Goal: Task Accomplishment & Management: Complete application form

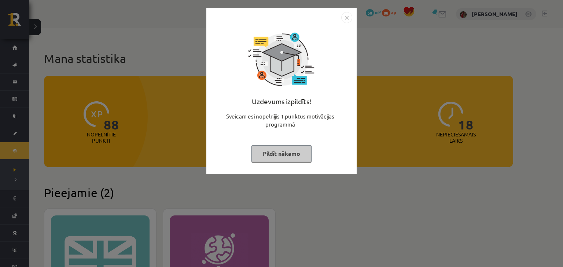
click at [284, 155] on button "Pildīt nākamo" at bounding box center [281, 153] width 60 height 17
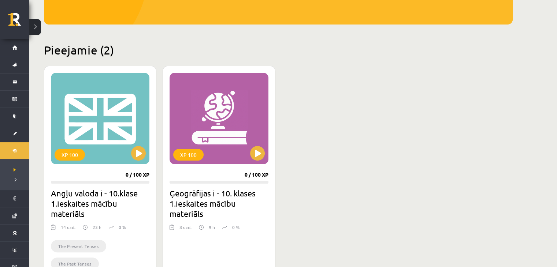
scroll to position [183, 0]
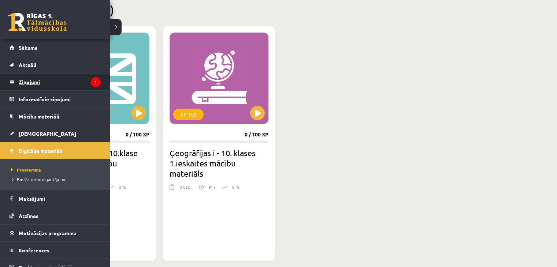
click at [51, 83] on legend "Ziņojumi 1" at bounding box center [60, 82] width 82 height 17
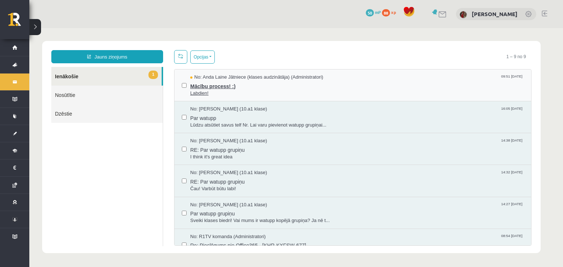
click at [209, 86] on span "Mācību process! :)" at bounding box center [356, 85] width 333 height 9
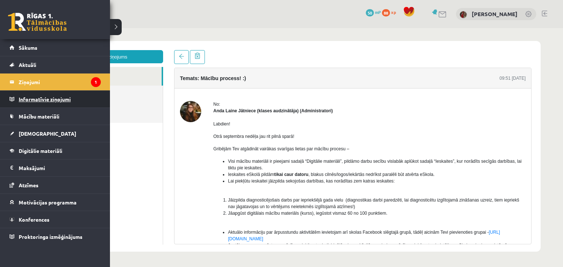
click at [57, 103] on legend "Informatīvie ziņojumi 0" at bounding box center [60, 99] width 82 height 17
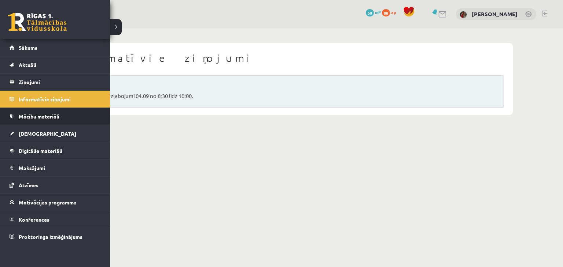
click at [38, 119] on link "Mācību materiāli" at bounding box center [55, 116] width 91 height 17
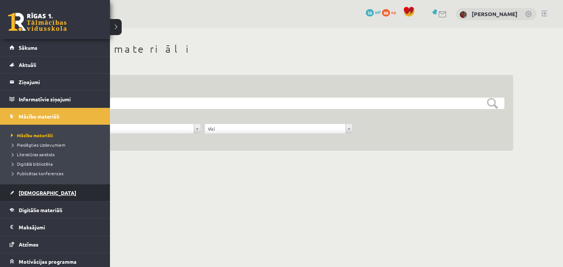
click at [34, 190] on span "[DEMOGRAPHIC_DATA]" at bounding box center [47, 193] width 57 height 7
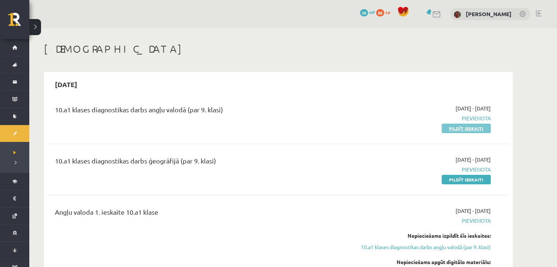
click at [470, 127] on link "Pildīt ieskaiti" at bounding box center [466, 129] width 49 height 10
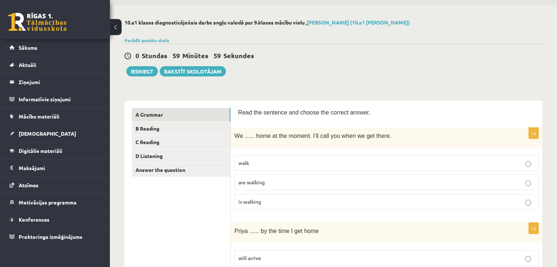
scroll to position [73, 0]
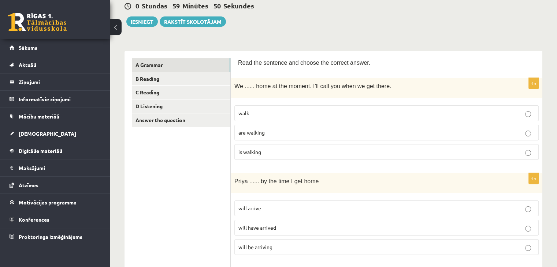
click at [303, 113] on p "walk" at bounding box center [386, 113] width 296 height 8
click at [301, 131] on p "are walking" at bounding box center [386, 133] width 296 height 8
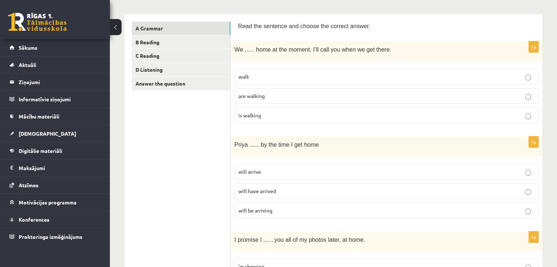
scroll to position [146, 0]
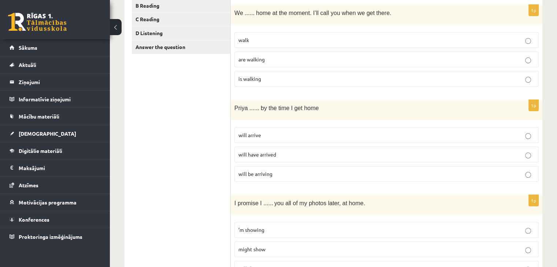
click at [278, 155] on p "will have arrived" at bounding box center [386, 155] width 296 height 8
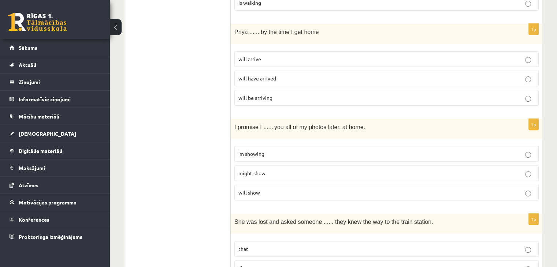
scroll to position [256, 0]
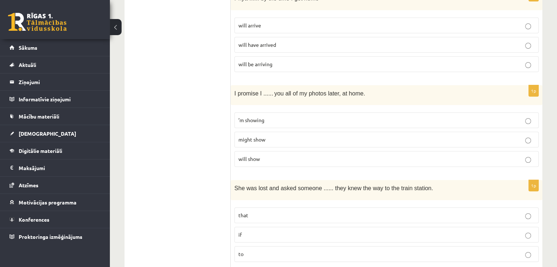
click at [287, 125] on label "’m showing" at bounding box center [386, 120] width 304 height 16
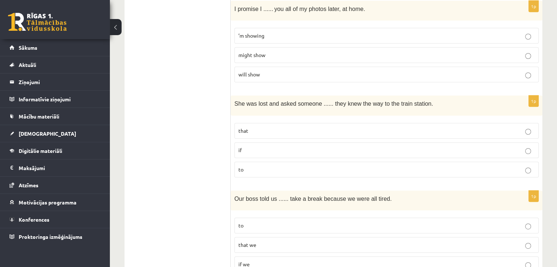
scroll to position [330, 0]
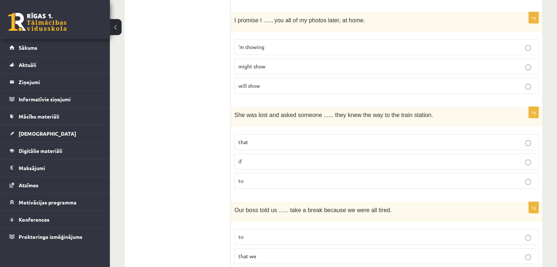
click at [280, 84] on p "will show" at bounding box center [386, 86] width 296 height 8
click at [279, 142] on p "that" at bounding box center [386, 142] width 296 height 8
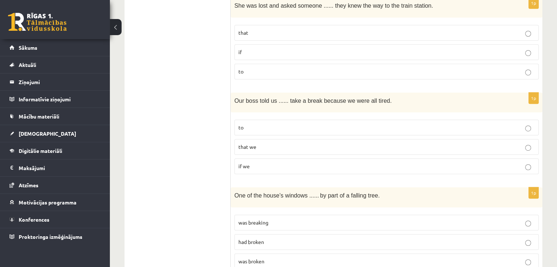
scroll to position [439, 0]
click at [281, 125] on p "to" at bounding box center [386, 127] width 296 height 8
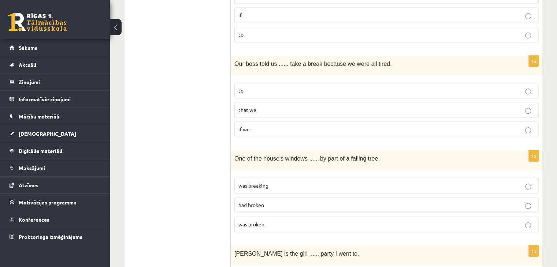
scroll to position [513, 0]
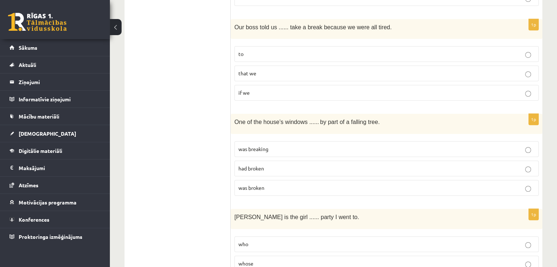
click at [293, 165] on p "had broken" at bounding box center [386, 169] width 296 height 8
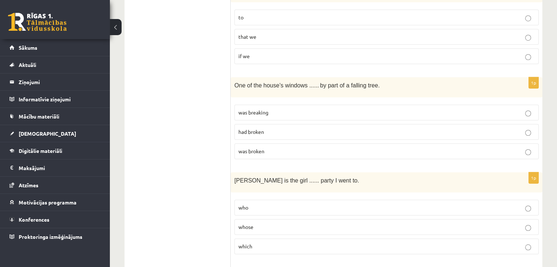
click at [277, 223] on p "whose" at bounding box center [386, 227] width 296 height 8
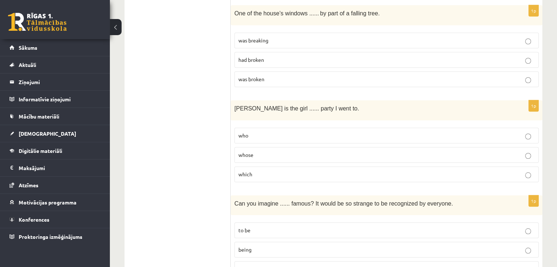
scroll to position [659, 0]
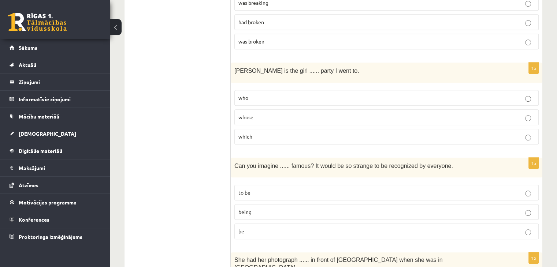
click at [284, 189] on p "to be" at bounding box center [386, 193] width 296 height 8
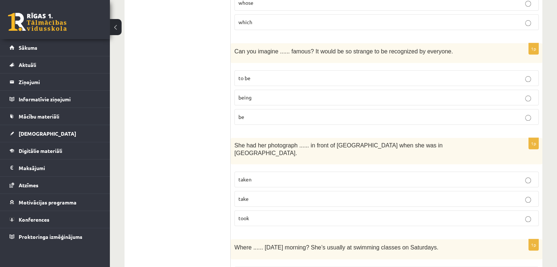
scroll to position [806, 0]
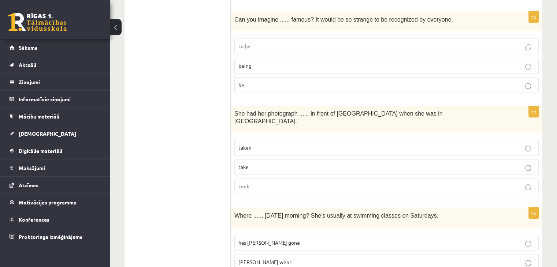
click at [289, 183] on p "took" at bounding box center [386, 187] width 296 height 8
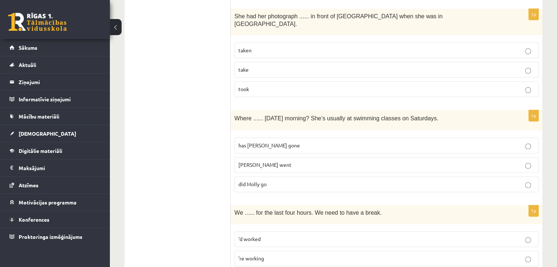
scroll to position [916, 0]
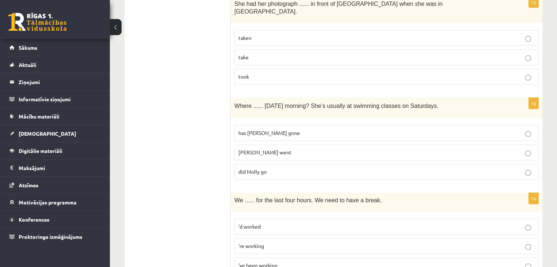
click at [295, 149] on p "Molly went" at bounding box center [386, 153] width 296 height 8
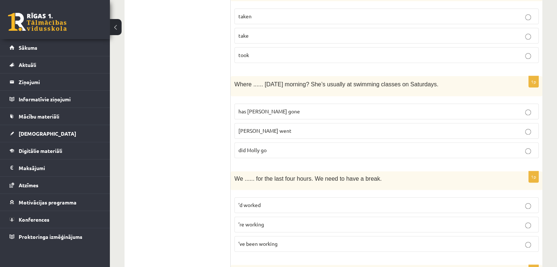
scroll to position [989, 0]
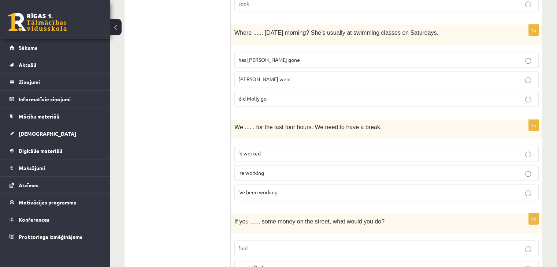
click at [298, 150] on p "’d worked" at bounding box center [386, 154] width 296 height 8
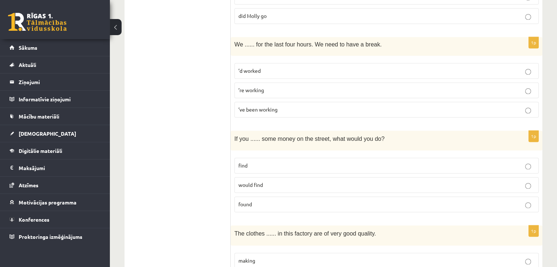
scroll to position [1099, 0]
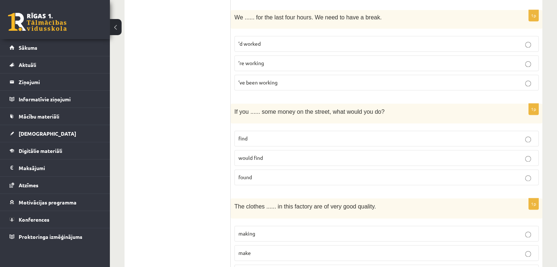
click at [290, 154] on p "would find" at bounding box center [386, 158] width 296 height 8
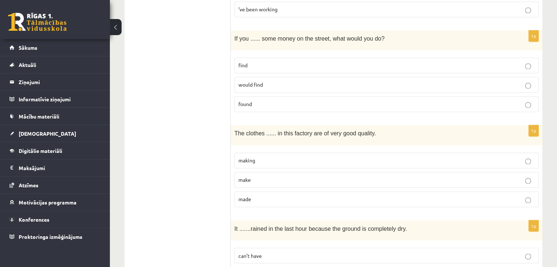
click at [287, 172] on label "make" at bounding box center [386, 180] width 304 height 16
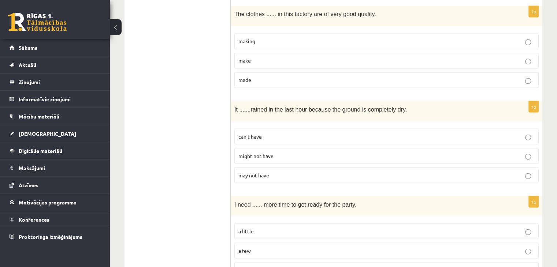
scroll to position [1318, 0]
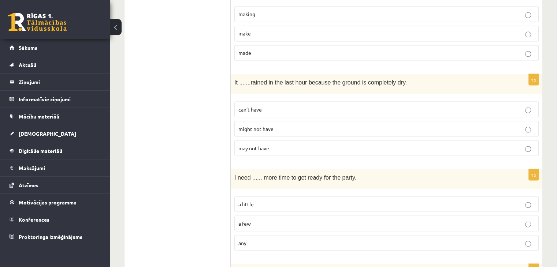
click at [283, 105] on p "can’t have" at bounding box center [386, 109] width 296 height 8
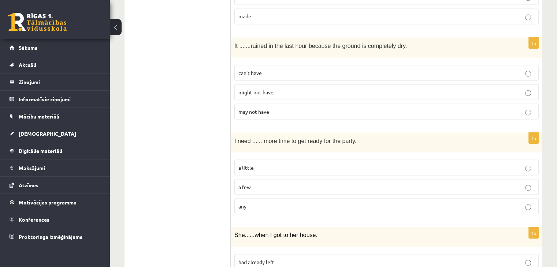
scroll to position [1392, 0]
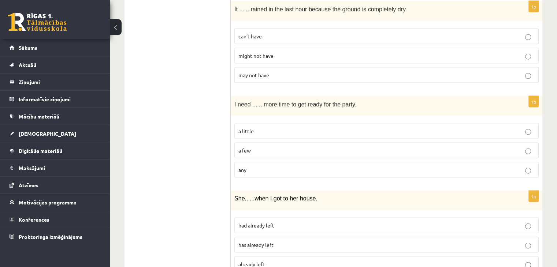
click at [287, 146] on p "a few" at bounding box center [386, 150] width 296 height 8
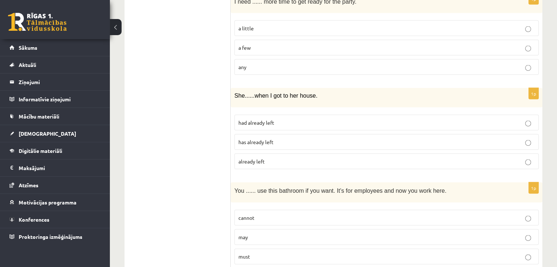
scroll to position [1501, 0]
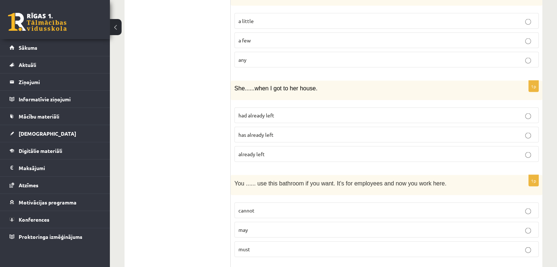
click at [288, 112] on p "had already left" at bounding box center [386, 116] width 296 height 8
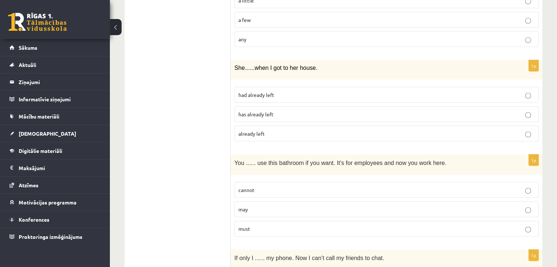
scroll to position [1538, 0]
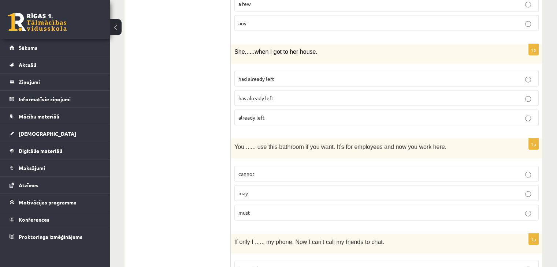
click at [268, 170] on p "cannot" at bounding box center [386, 174] width 296 height 8
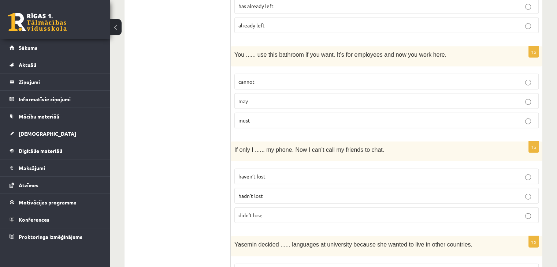
scroll to position [1648, 0]
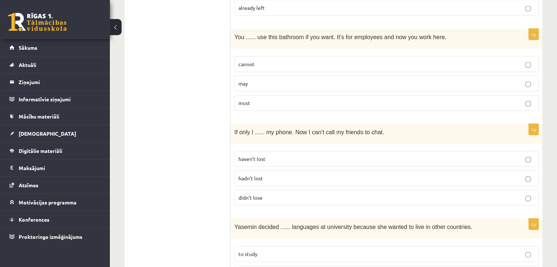
click at [276, 171] on label "hadn’t lost" at bounding box center [386, 179] width 304 height 16
click at [278, 155] on p "haven’t lost" at bounding box center [386, 159] width 296 height 8
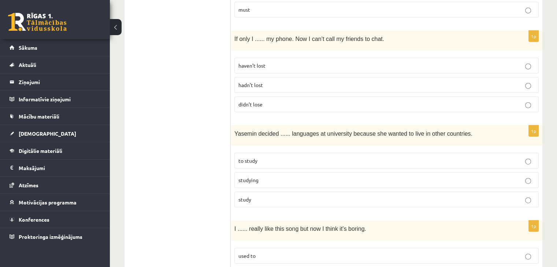
scroll to position [1758, 0]
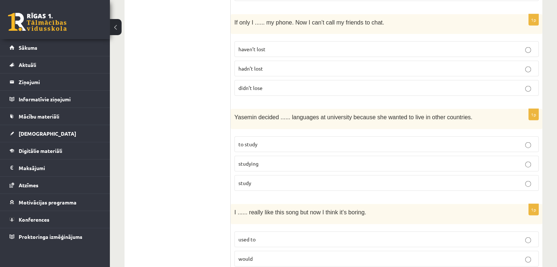
click at [272, 160] on p "studying" at bounding box center [386, 164] width 296 height 8
click at [272, 141] on p "to study" at bounding box center [386, 145] width 296 height 8
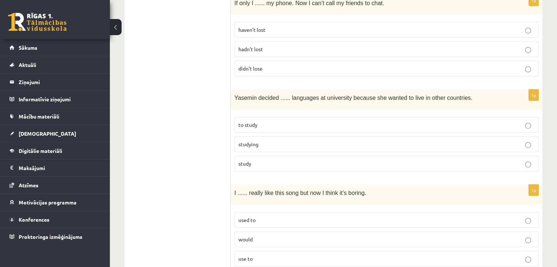
scroll to position [1787, 0]
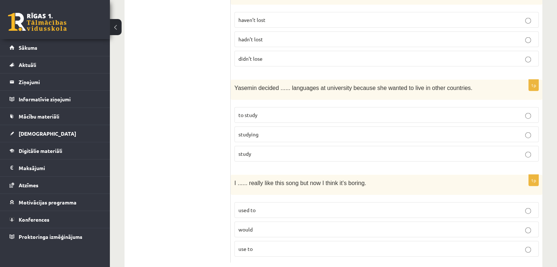
click at [278, 203] on label "used to" at bounding box center [386, 211] width 304 height 16
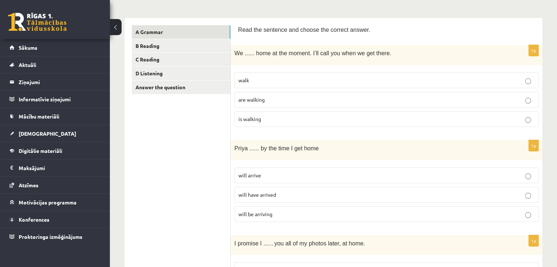
scroll to position [110, 0]
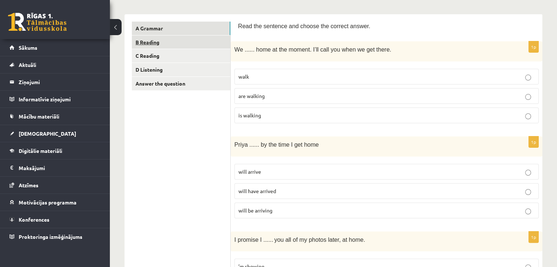
click at [182, 40] on link "B Reading" at bounding box center [181, 43] width 99 height 14
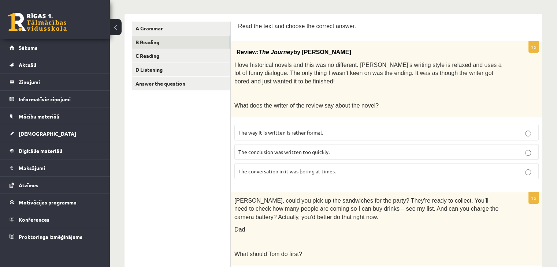
click at [294, 174] on label "The conversation in it was boring at times." at bounding box center [386, 172] width 304 height 16
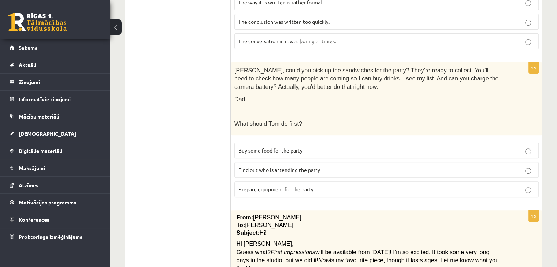
scroll to position [256, 0]
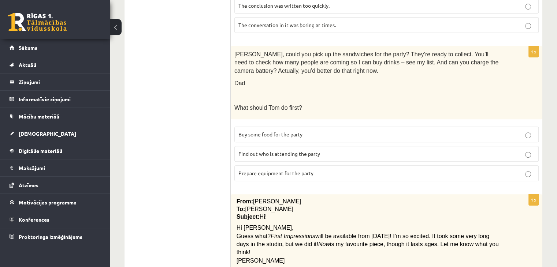
click at [344, 151] on p "Find out who is attending the party" at bounding box center [386, 154] width 296 height 8
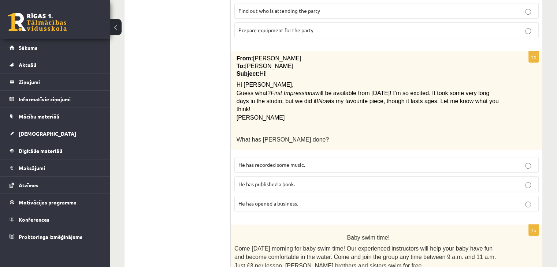
scroll to position [403, 0]
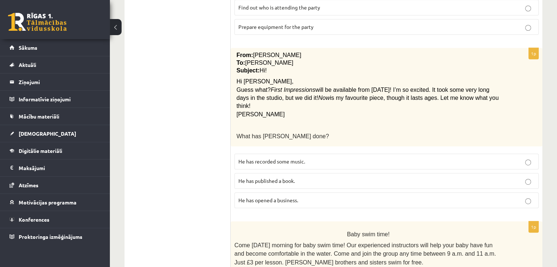
click at [283, 158] on span "He has recorded some music." at bounding box center [271, 161] width 67 height 7
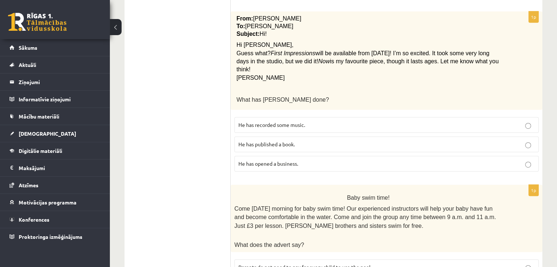
click at [297, 160] on p "He has opened a business." at bounding box center [386, 164] width 296 height 8
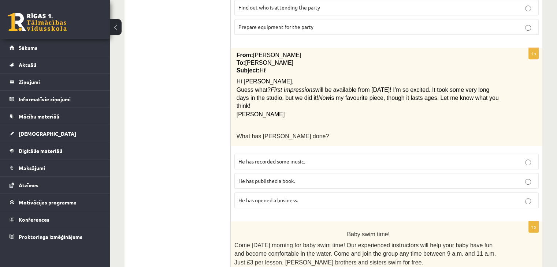
click at [320, 177] on p "He has published a book." at bounding box center [386, 181] width 296 height 8
click at [298, 158] on p "He has recorded some music." at bounding box center [386, 162] width 296 height 8
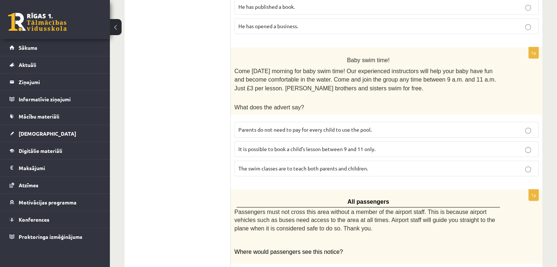
scroll to position [549, 0]
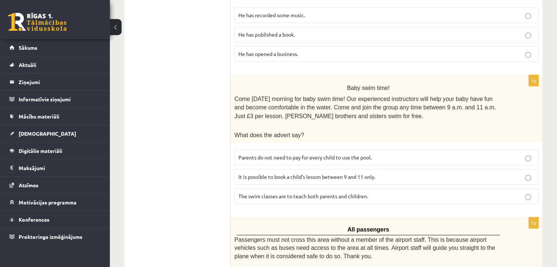
click at [411, 154] on p "Parents do not need to pay for every child to use the pool." at bounding box center [386, 158] width 296 height 8
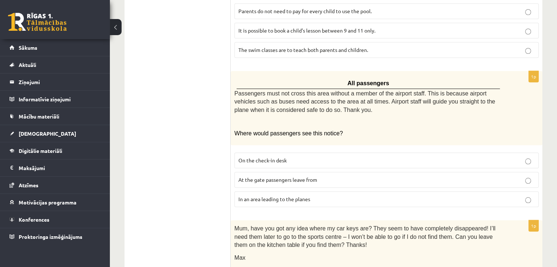
scroll to position [732, 0]
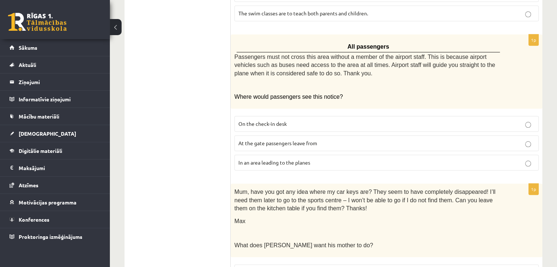
click at [313, 135] on label "At the gate passengers leave from" at bounding box center [386, 143] width 304 height 16
click at [300, 135] on label "At the gate passengers leave from" at bounding box center [386, 143] width 304 height 16
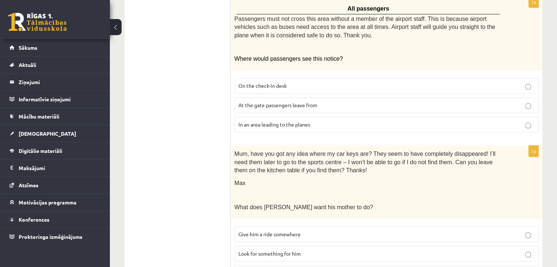
scroll to position [797, 0]
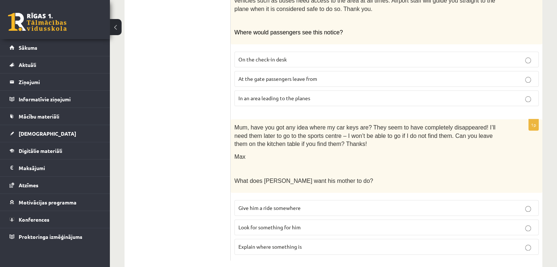
click at [349, 204] on p "Give him a ride somewhere" at bounding box center [386, 208] width 296 height 8
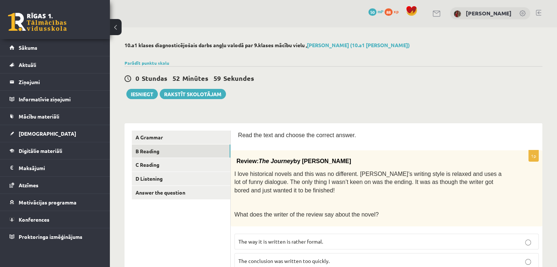
scroll to position [0, 0]
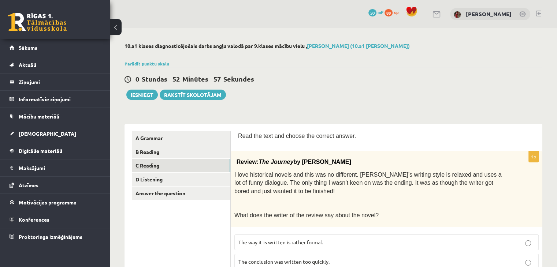
click at [199, 166] on link "C Reading" at bounding box center [181, 166] width 99 height 14
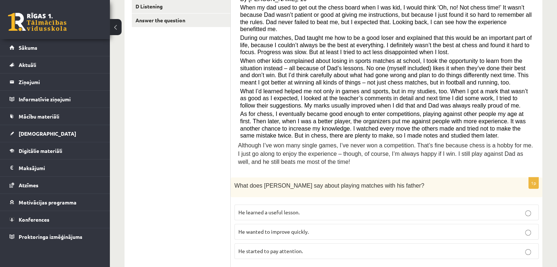
scroll to position [70, 0]
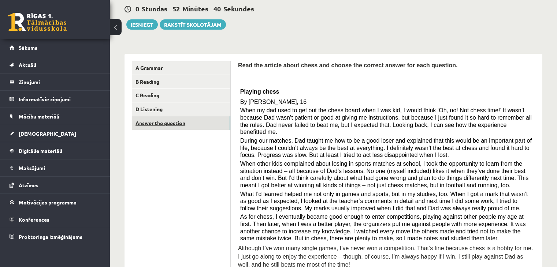
click at [158, 125] on link "Answer the question" at bounding box center [181, 123] width 99 height 14
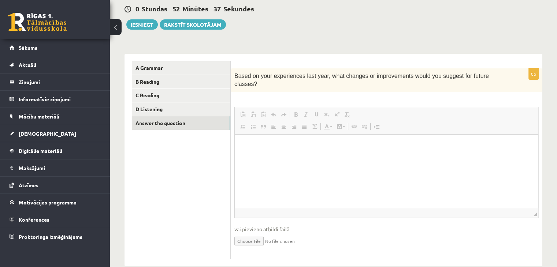
scroll to position [0, 0]
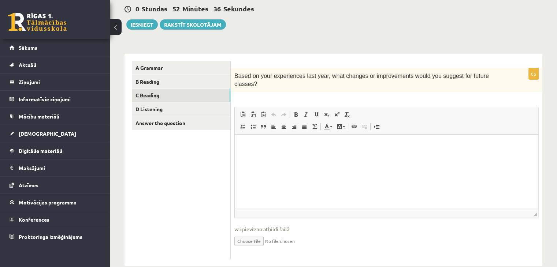
click at [172, 95] on link "C Reading" at bounding box center [181, 96] width 99 height 14
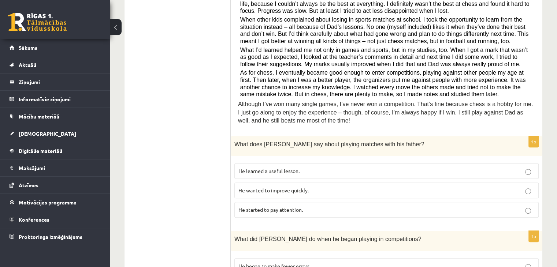
scroll to position [217, 0]
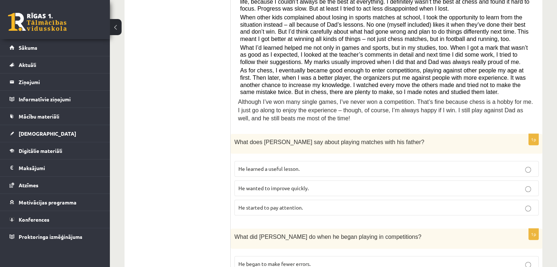
click at [290, 166] on span "He learned a useful lesson." at bounding box center [268, 169] width 61 height 7
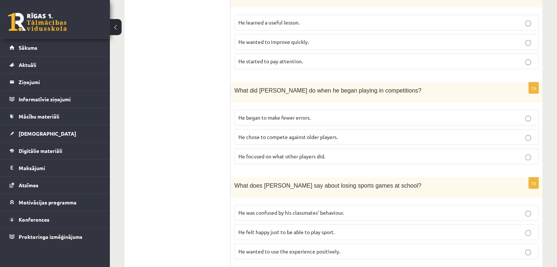
click at [348, 133] on p "He chose to compete against older players." at bounding box center [386, 137] width 296 height 8
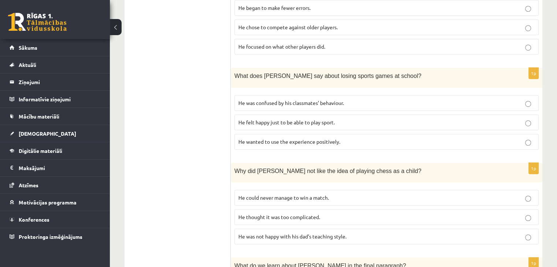
click at [349, 138] on p "He wanted to use the experience positively." at bounding box center [386, 142] width 296 height 8
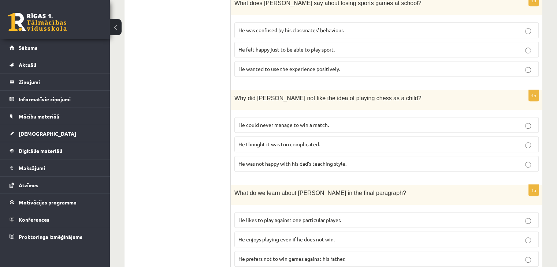
scroll to position [546, 0]
click at [398, 41] on label "He felt happy just to be able to play sport." at bounding box center [386, 49] width 304 height 16
click at [392, 121] on p "He could never manage to win a match." at bounding box center [386, 125] width 296 height 8
click at [363, 255] on p "He prefers not to win games against his father." at bounding box center [386, 259] width 296 height 8
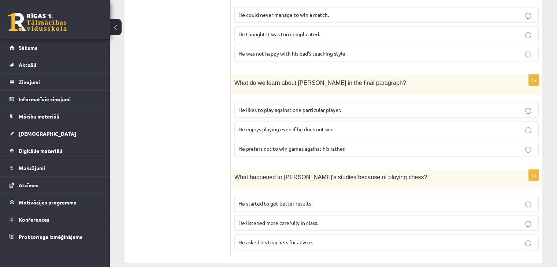
click at [339, 200] on p "He started to get better results." at bounding box center [386, 204] width 296 height 8
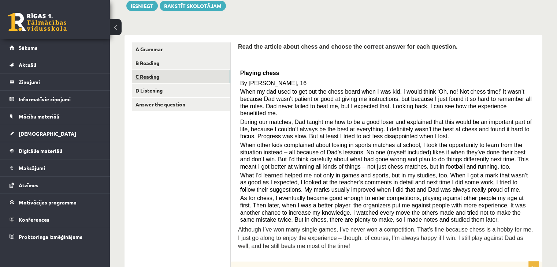
scroll to position [34, 0]
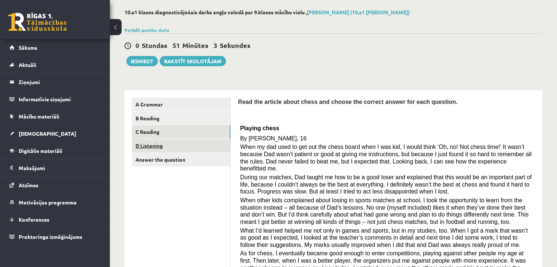
click at [192, 142] on link "D Listening" at bounding box center [181, 146] width 99 height 14
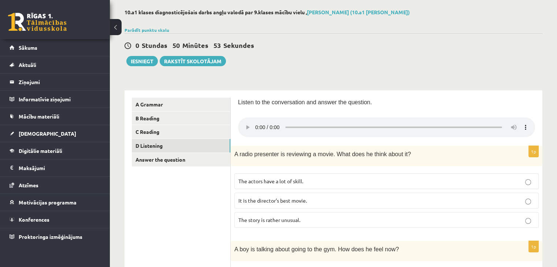
click at [415, 57] on div "0 Stundas 50 Minūtes 53 Sekundes Ieskaite saglabāta! Iesniegt Rakstīt skolotājam" at bounding box center [334, 49] width 418 height 33
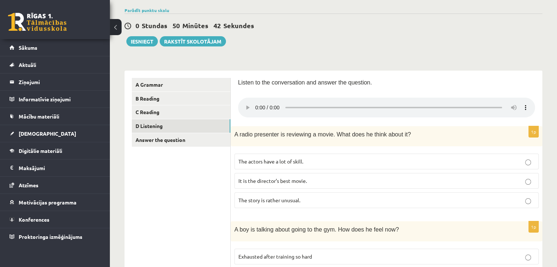
scroll to position [70, 0]
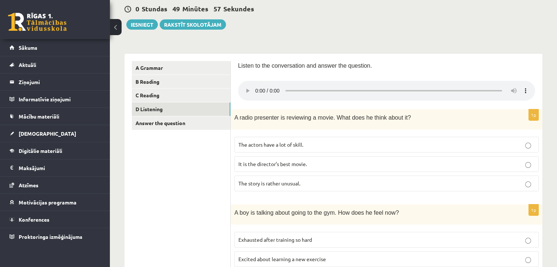
click at [340, 148] on p "The actors have a lot of skill." at bounding box center [386, 145] width 296 height 8
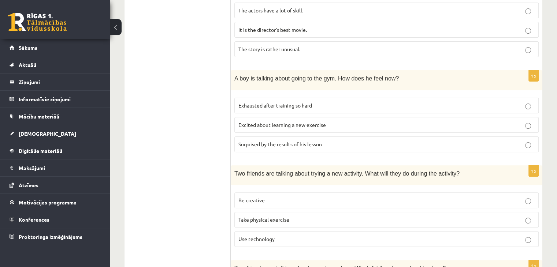
scroll to position [217, 0]
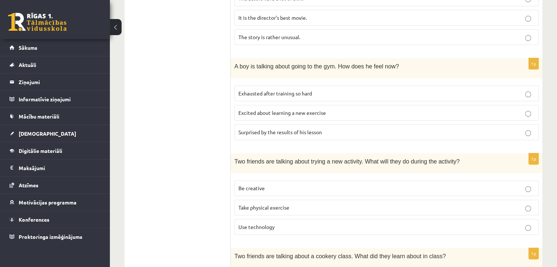
click at [290, 136] on label "Surprised by the results of his lesson" at bounding box center [386, 133] width 304 height 16
click at [368, 95] on p "Exhausted after training so hard" at bounding box center [386, 94] width 296 height 8
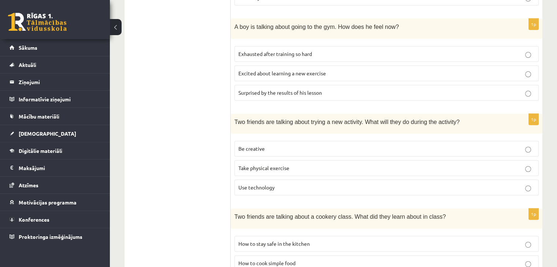
scroll to position [290, 0]
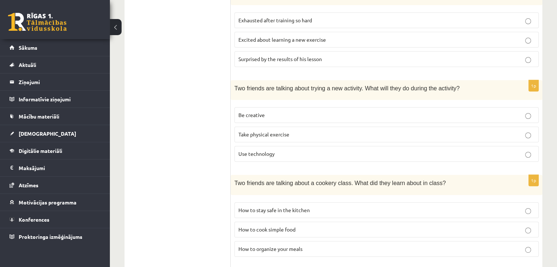
click at [312, 111] on p "Be creative" at bounding box center [386, 115] width 296 height 8
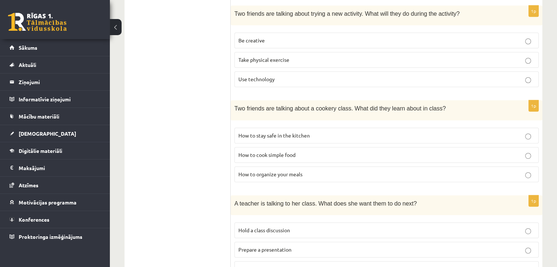
scroll to position [400, 0]
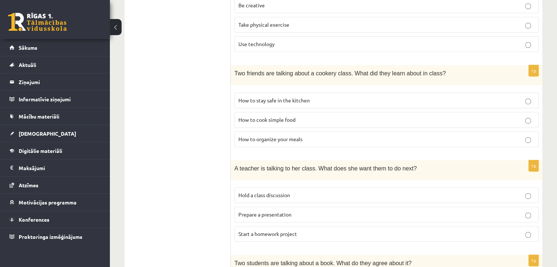
click at [322, 97] on p "How to stay safe in the kitchen" at bounding box center [386, 101] width 296 height 8
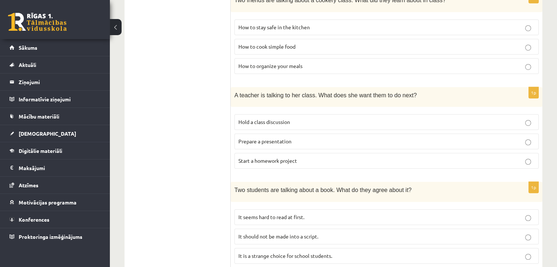
scroll to position [495, 0]
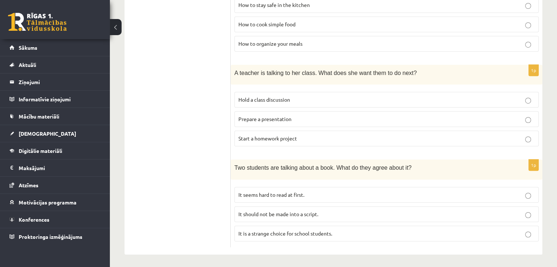
click at [300, 122] on label "Prepare a presentation" at bounding box center [386, 119] width 304 height 16
click at [318, 230] on span "It is a strange choice for school students." at bounding box center [285, 233] width 94 height 7
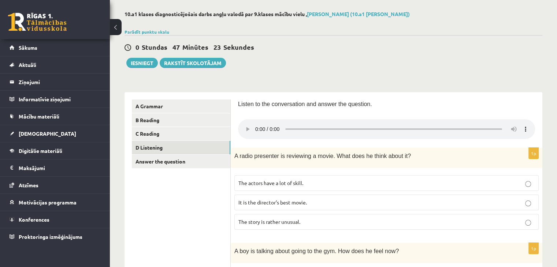
scroll to position [19, 0]
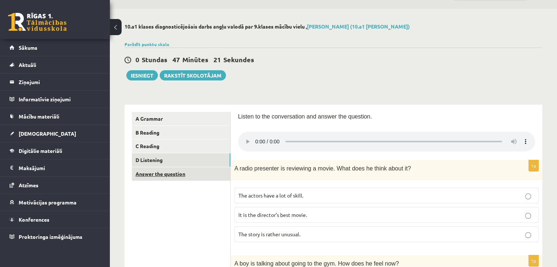
click at [203, 174] on link "Answer the question" at bounding box center [181, 174] width 99 height 14
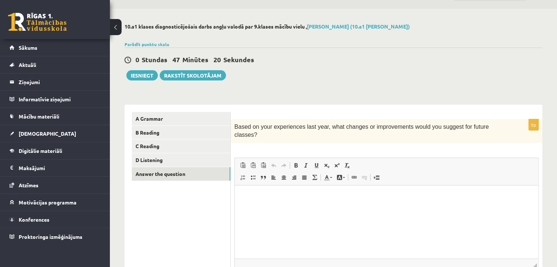
scroll to position [0, 0]
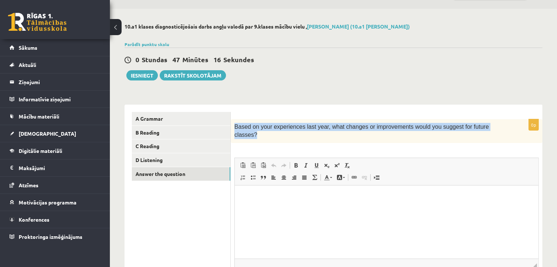
drag, startPoint x: 234, startPoint y: 128, endPoint x: 491, endPoint y: 129, distance: 256.7
click at [491, 129] on p "Based on your experiences last year, what changes or improvements would you sug…" at bounding box center [368, 131] width 268 height 16
copy span "Based on your experiences last year, what changes or improvements would you sug…"
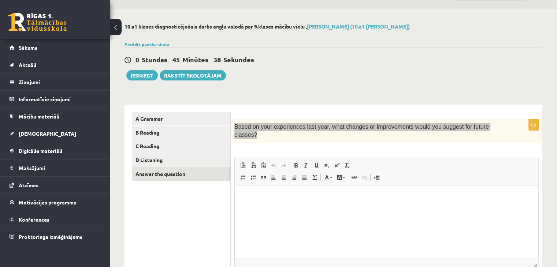
click at [300, 208] on html at bounding box center [387, 196] width 304 height 22
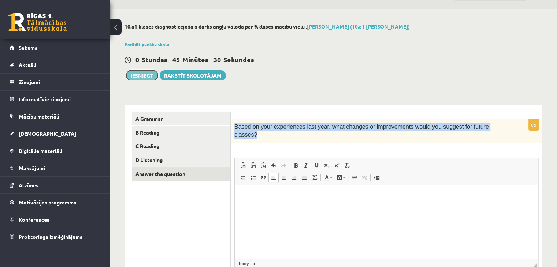
click at [143, 77] on button "Iesniegt" at bounding box center [141, 75] width 31 height 10
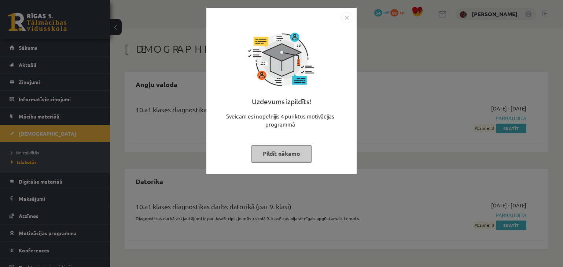
click at [300, 155] on button "Pildīt nākamo" at bounding box center [281, 153] width 60 height 17
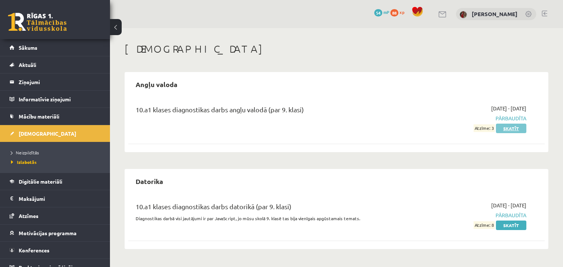
click at [517, 130] on link "Skatīt" at bounding box center [510, 129] width 30 height 10
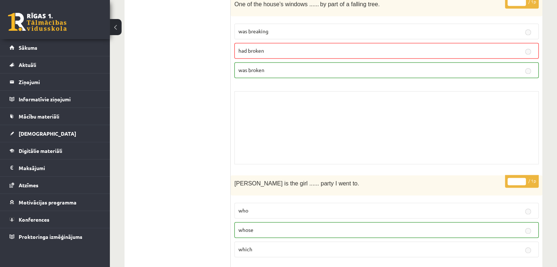
scroll to position [1025, 0]
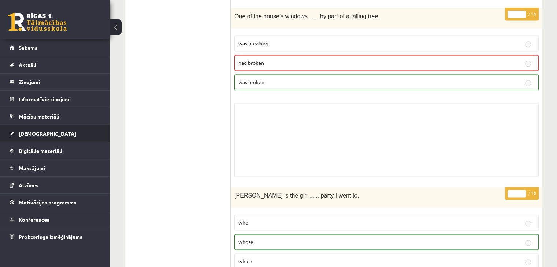
click at [28, 131] on span "[DEMOGRAPHIC_DATA]" at bounding box center [47, 133] width 57 height 7
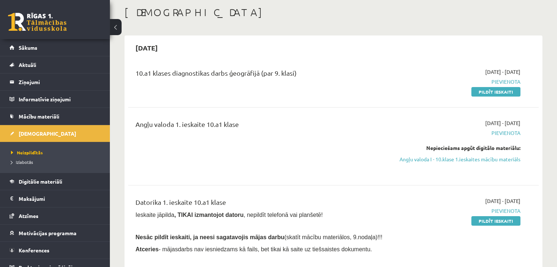
scroll to position [73, 0]
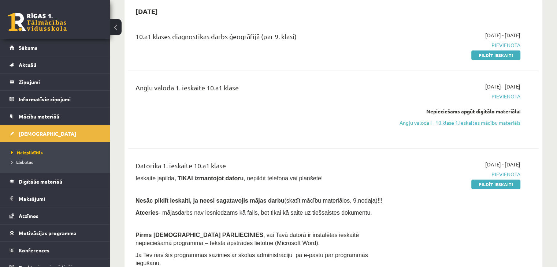
drag, startPoint x: 504, startPoint y: 54, endPoint x: 313, endPoint y: 40, distance: 190.6
click at [504, 54] on link "Pildīt ieskaiti" at bounding box center [495, 56] width 49 height 10
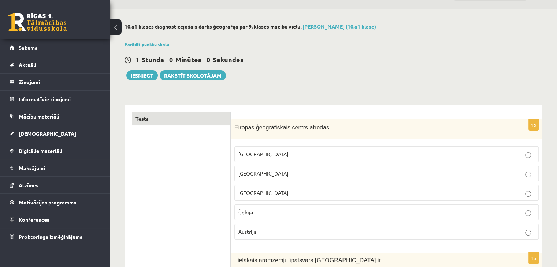
scroll to position [37, 0]
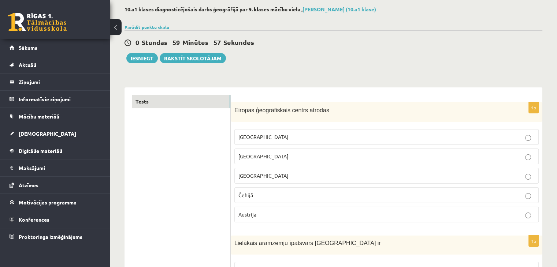
click at [351, 156] on p "[GEOGRAPHIC_DATA]" at bounding box center [386, 157] width 296 height 8
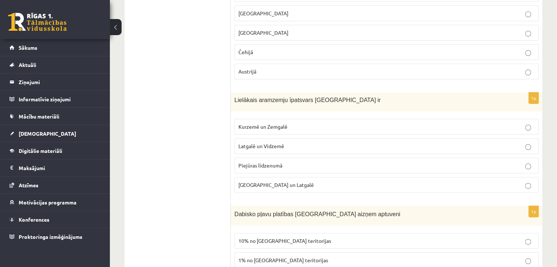
scroll to position [183, 0]
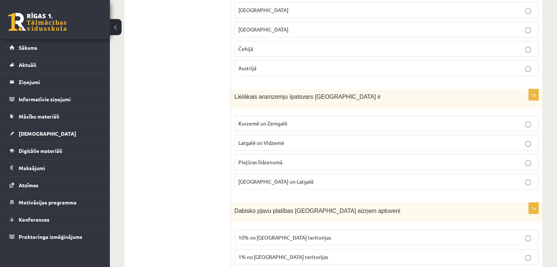
click at [352, 146] on label "Latgalē un Vidzemē" at bounding box center [386, 143] width 304 height 16
click at [349, 157] on label "Piejūras līdzenumā" at bounding box center [386, 163] width 304 height 16
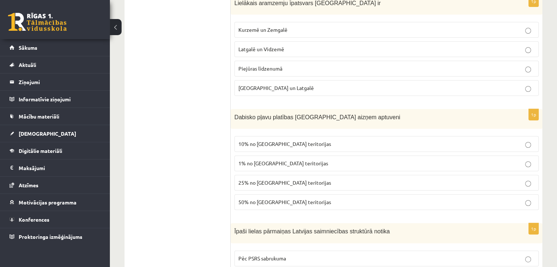
scroll to position [293, 0]
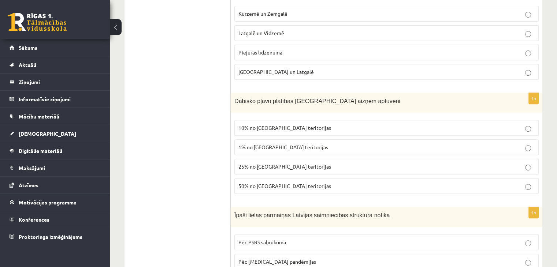
click at [334, 186] on p "50% no [GEOGRAPHIC_DATA] teritorijas" at bounding box center [386, 186] width 296 height 8
click at [331, 167] on p "25% no [GEOGRAPHIC_DATA] teritorijas" at bounding box center [386, 167] width 296 height 8
click at [335, 124] on p "10% no Latvijas teritorijas" at bounding box center [386, 128] width 296 height 8
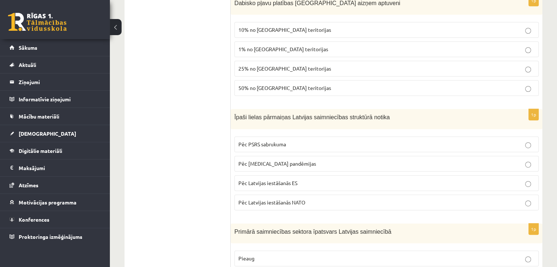
scroll to position [439, 0]
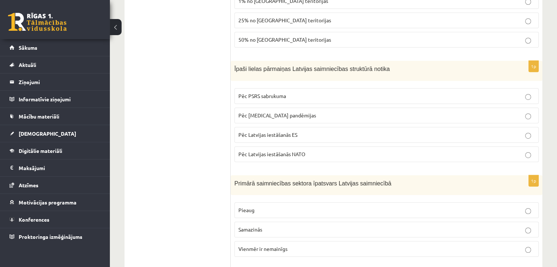
click at [360, 133] on p "Pēc Latvijas iestāšanās ES" at bounding box center [386, 135] width 296 height 8
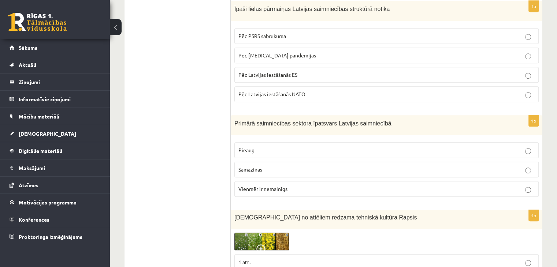
scroll to position [513, 0]
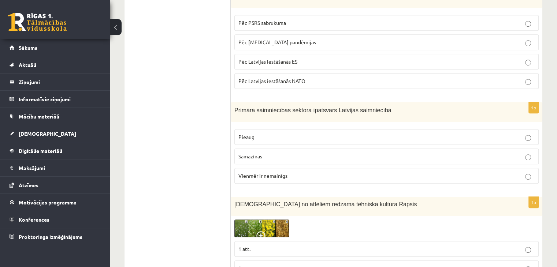
click at [364, 159] on label "Samazinās" at bounding box center [386, 157] width 304 height 16
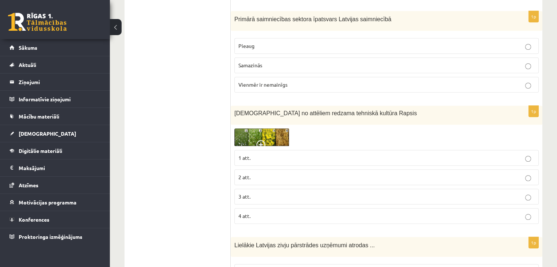
scroll to position [623, 0]
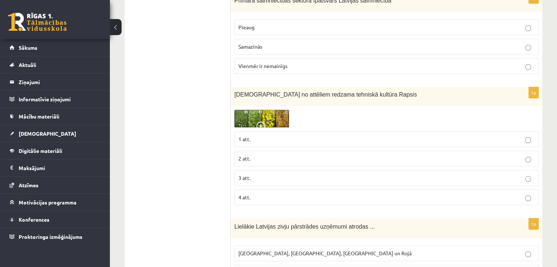
click at [253, 110] on img at bounding box center [261, 119] width 55 height 18
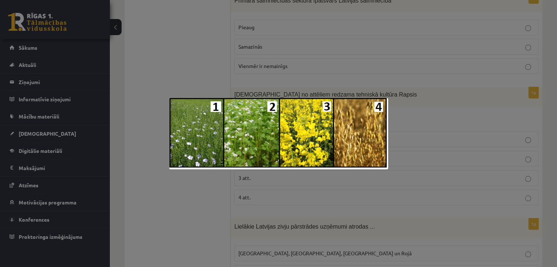
click at [478, 92] on div at bounding box center [278, 133] width 557 height 267
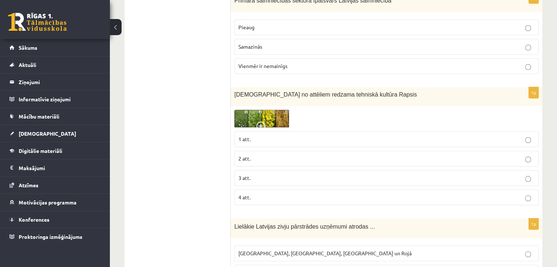
click at [351, 170] on label "3 att." at bounding box center [386, 178] width 304 height 16
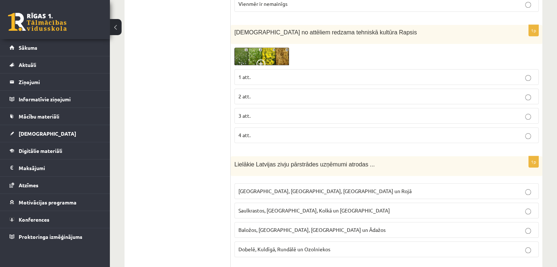
scroll to position [732, 0]
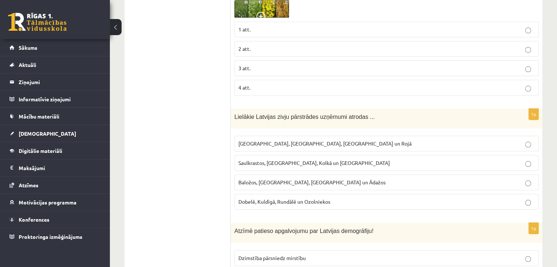
click at [276, 140] on span "Rīgā, Liepājā, Salacgrīvā un Rojā" at bounding box center [324, 143] width 173 height 7
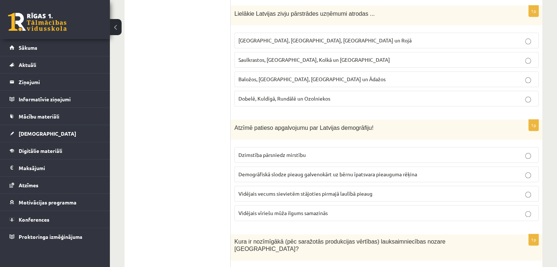
scroll to position [842, 0]
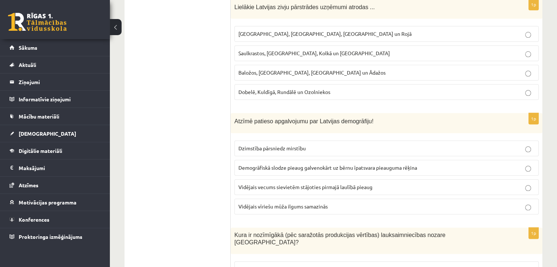
click at [342, 146] on p "Dzimstība pārsniedz mirstību" at bounding box center [386, 149] width 296 height 8
click at [338, 165] on span "Demogrāfiskā slodze pieaug galvenokārt uz bērnu īpatsvara pieauguma rēķina" at bounding box center [327, 167] width 179 height 7
click at [303, 179] on label "Vidējais vecums sievietēm stājoties pirmajā laulībā pieaug" at bounding box center [386, 187] width 304 height 16
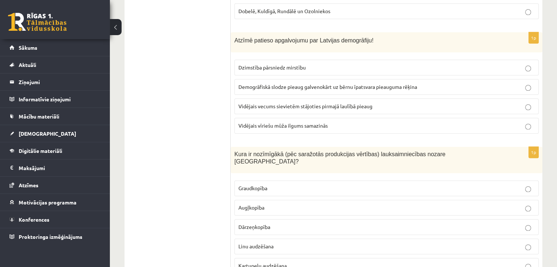
scroll to position [1025, 0]
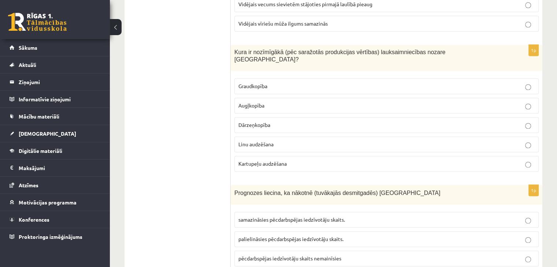
click at [314, 157] on label "Kartupeļu audzēšana" at bounding box center [386, 164] width 304 height 16
click at [337, 82] on p "Graudkopība" at bounding box center [386, 86] width 296 height 8
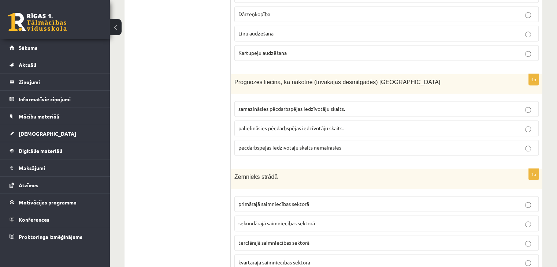
scroll to position [1135, 0]
click at [354, 106] on p "samazināsies pēcdarbspējas iedzīvotāju skaits." at bounding box center [386, 110] width 296 height 8
click at [353, 126] on p "palielināsies pēcdarbspējas iedzīvotāju skaits." at bounding box center [386, 130] width 296 height 8
click at [357, 102] on label "samazināsies pēcdarbspējas iedzīvotāju skaits." at bounding box center [386, 110] width 304 height 16
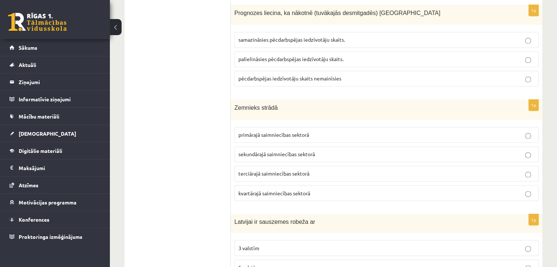
scroll to position [1209, 0]
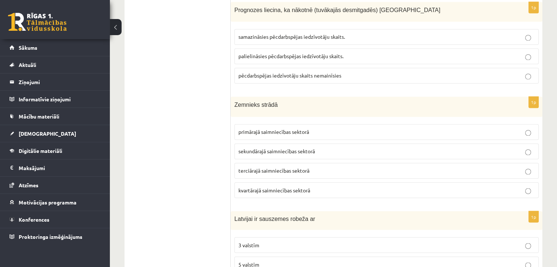
click at [357, 127] on fieldset "primārajā saimniecības sektorā sekundārajā saimniecības sektorā terciārajā saim…" at bounding box center [386, 160] width 304 height 80
click at [360, 128] on p "primārajā saimniecības sektorā" at bounding box center [386, 132] width 296 height 8
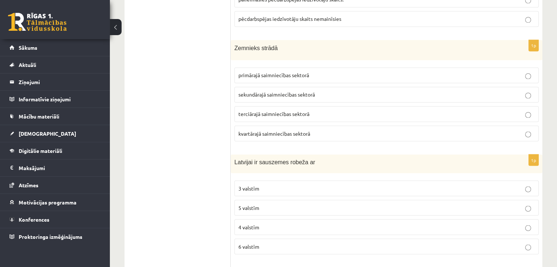
scroll to position [1282, 0]
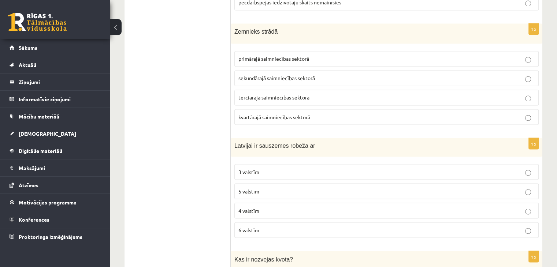
click at [341, 203] on label "4 valstīm" at bounding box center [386, 211] width 304 height 16
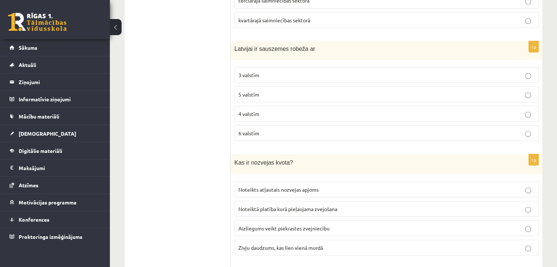
scroll to position [1392, 0]
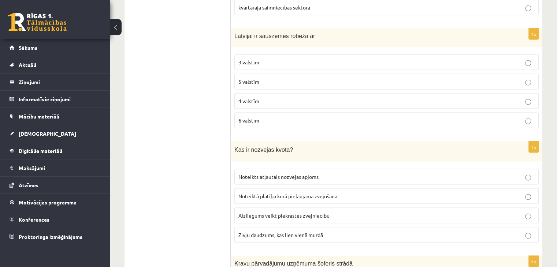
click at [365, 173] on p "Noteikts atļautais nozvejas apjoms" at bounding box center [386, 177] width 296 height 8
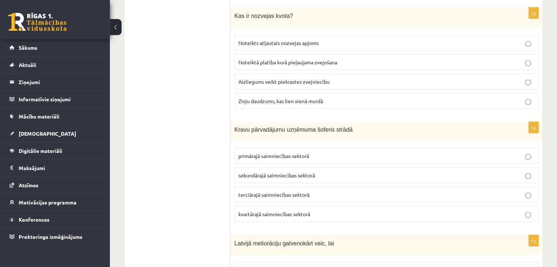
scroll to position [1538, 0]
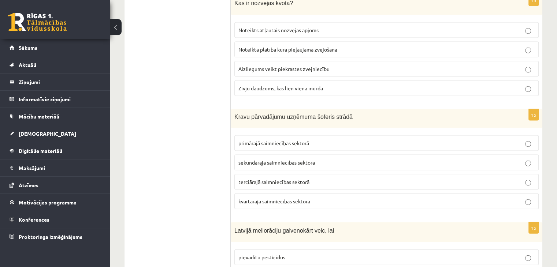
click at [390, 155] on label "sekundārajā saimniecības sektorā" at bounding box center [386, 163] width 304 height 16
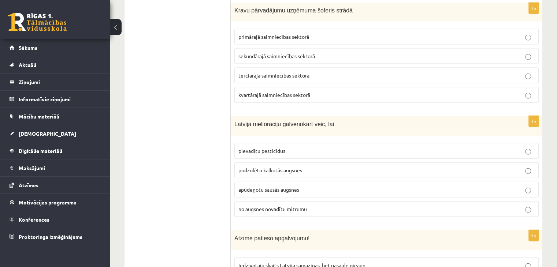
scroll to position [1648, 0]
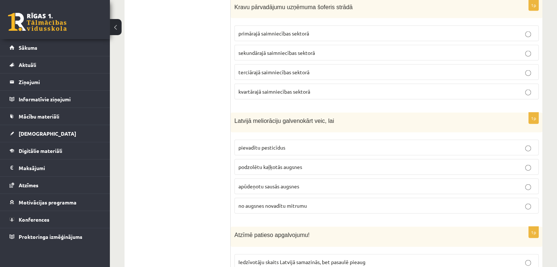
click at [380, 183] on p "apūdeņotu sausās augsnes" at bounding box center [386, 187] width 296 height 8
click at [386, 163] on p "podzolētu kaļķotās augsnes" at bounding box center [386, 167] width 296 height 8
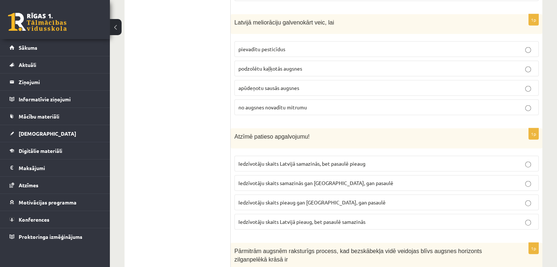
scroll to position [1758, 0]
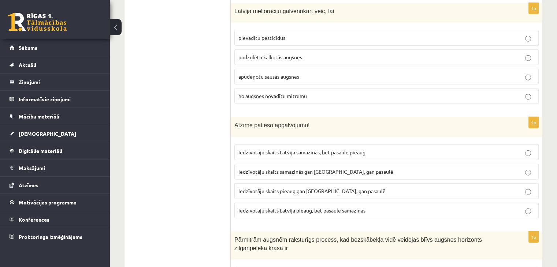
click at [381, 164] on label "Iedzīvotāju skaits samazinās gan Latvijā, gan pasaulē" at bounding box center [386, 172] width 304 height 16
click at [397, 149] on p "Iedzīvotāju skaits Latvijā samazinās, bet pasaulē pieaug" at bounding box center [386, 153] width 296 height 8
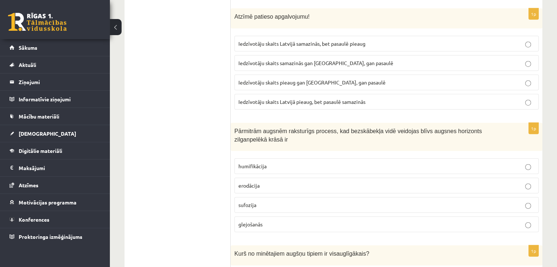
scroll to position [1868, 0]
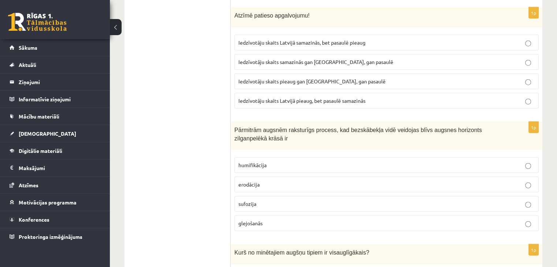
click at [385, 181] on p "erodācija" at bounding box center [386, 185] width 296 height 8
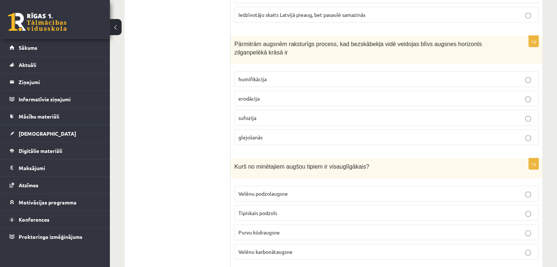
scroll to position [2014, 0]
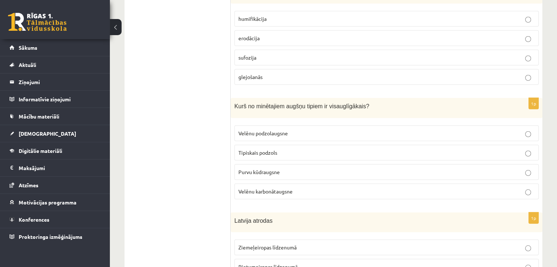
click at [348, 188] on p "Velēnu karbonātaugsne" at bounding box center [386, 192] width 296 height 8
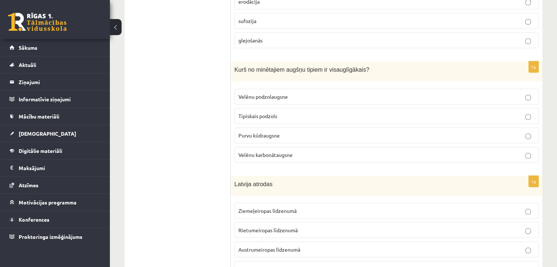
scroll to position [2087, 0]
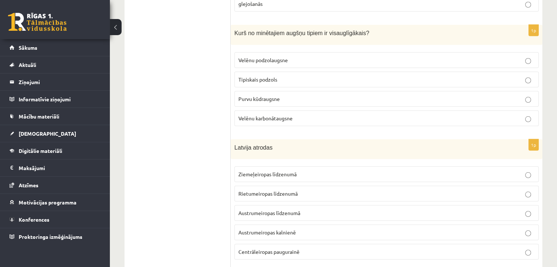
click at [323, 209] on p "Austrumeiropas līdzenumā" at bounding box center [386, 213] width 296 height 8
click at [337, 171] on p "Ziemeļeiropas līdzenumā" at bounding box center [386, 175] width 296 height 8
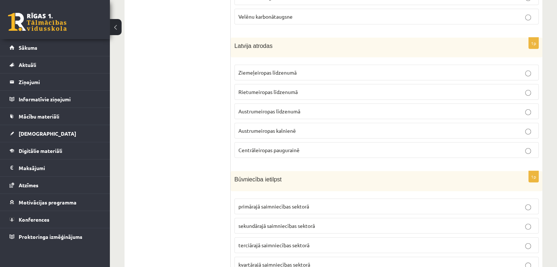
scroll to position [2197, 0]
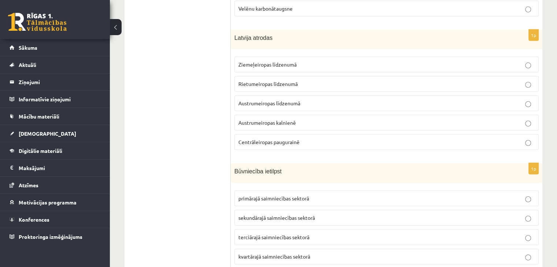
click at [323, 214] on p "sekundārajā saimniecības sektorā" at bounding box center [386, 218] width 296 height 8
click at [328, 234] on p "terciārajā saimniecības sektorā" at bounding box center [386, 238] width 296 height 8
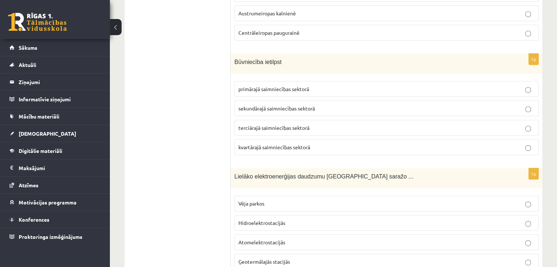
scroll to position [2344, 0]
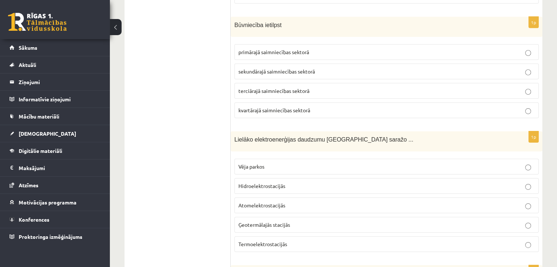
click at [343, 182] on p "Hidroelektrostacijās" at bounding box center [386, 186] width 296 height 8
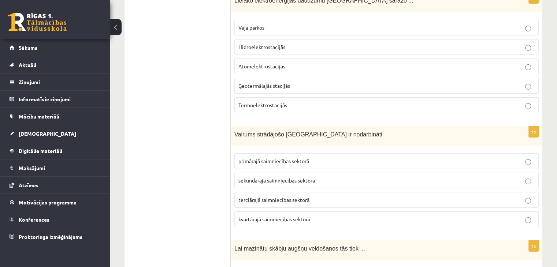
scroll to position [2527, 0]
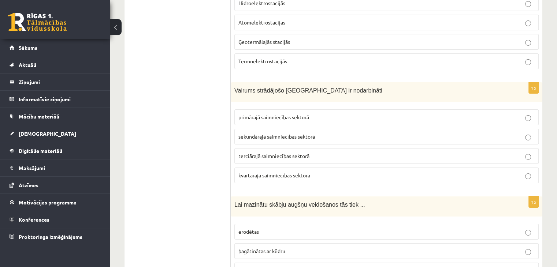
click at [359, 114] on p "primārajā saimniecības sektorā" at bounding box center [386, 118] width 296 height 8
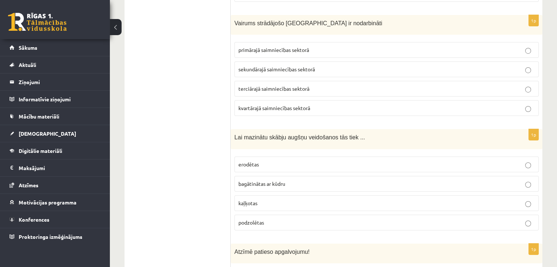
scroll to position [2600, 0]
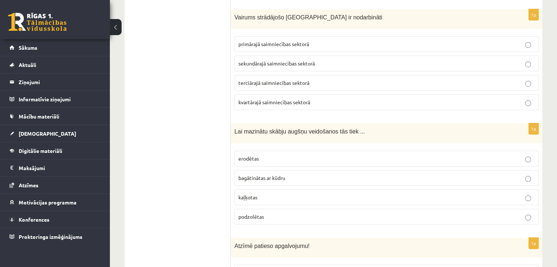
click at [354, 190] on label "kaļķotas" at bounding box center [386, 198] width 304 height 16
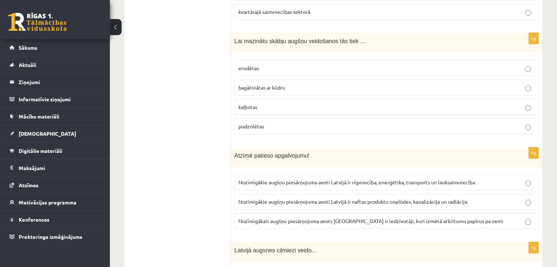
scroll to position [2710, 0]
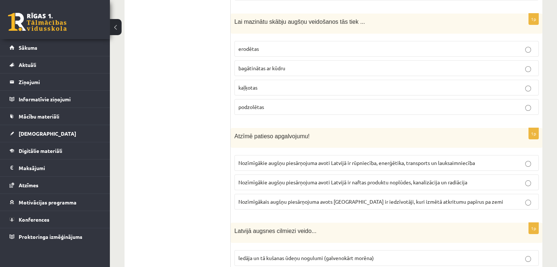
click at [359, 179] on span "Nozīmīgākie augšņu piesārņojuma avoti Latvijā ir naftas produktu noplūdes, kana…" at bounding box center [352, 182] width 229 height 7
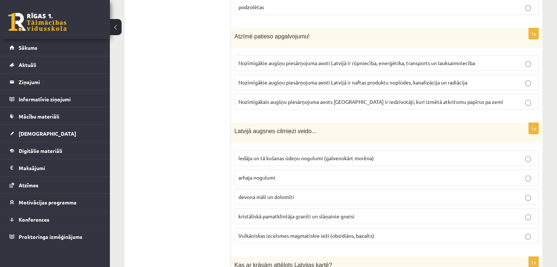
scroll to position [2783, 0]
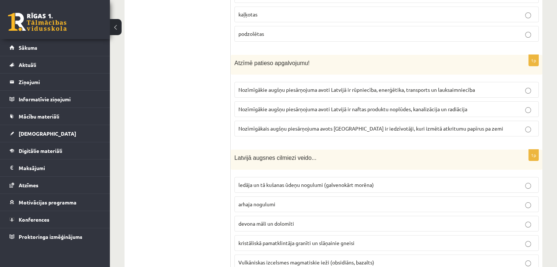
click at [398, 125] on span "Nozīmīgākais augšņu piesārņojuma avots Latvijā ir iedzīvotāji, kuri izmētā atkr…" at bounding box center [370, 128] width 265 height 7
click at [431, 86] on span "Nozīmīgākie augšņu piesārņojuma avoti Latvijā ir rūpniecība, enerģētika, transp…" at bounding box center [356, 89] width 237 height 7
click at [447, 86] on span "Nozīmīgākie augšņu piesārņojuma avoti Latvijā ir rūpniecība, enerģētika, transp…" at bounding box center [356, 89] width 237 height 7
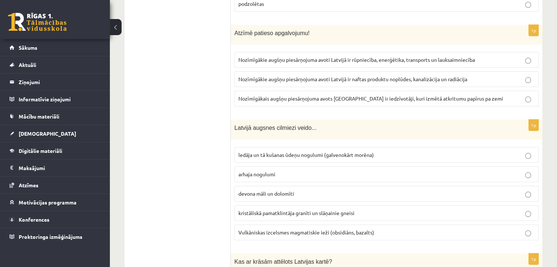
scroll to position [2856, 0]
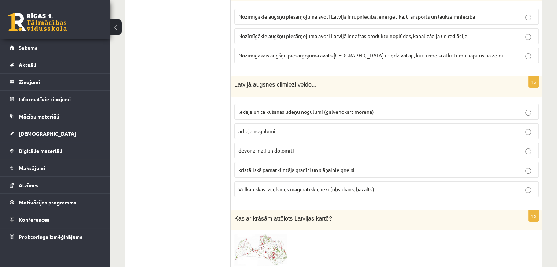
click at [314, 123] on label "arhaja nogulumi" at bounding box center [386, 131] width 304 height 16
click at [313, 147] on p "devona māli un dolomīti" at bounding box center [386, 151] width 296 height 8
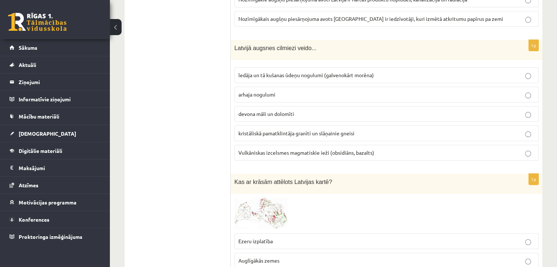
click at [339, 71] on p "ledāja un tā kušanas ūdeņu nogulumi (galvenokārt morēna)" at bounding box center [386, 75] width 296 height 8
click at [350, 149] on span "Vulkāniskas izcelsmes magmatiskie ieži (obsidiāns, bazalts)" at bounding box center [306, 152] width 136 height 7
click at [353, 126] on label "kristāliskā pamatklintāja granīti un slāņainie gneisi" at bounding box center [386, 134] width 304 height 16
click at [394, 106] on label "devona māli un dolomīti" at bounding box center [386, 114] width 304 height 16
click at [405, 91] on p "arhaja nogulumi" at bounding box center [386, 95] width 296 height 8
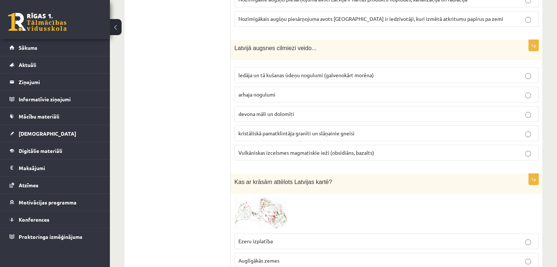
click at [403, 110] on p "devona māli un dolomīti" at bounding box center [386, 114] width 296 height 8
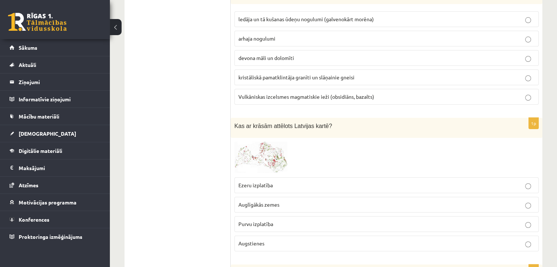
scroll to position [2966, 0]
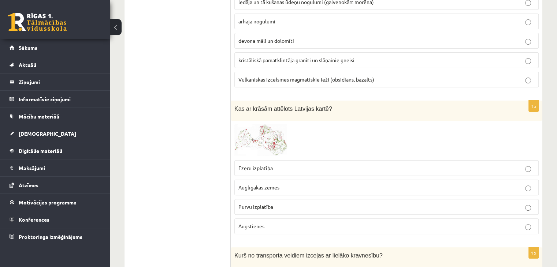
click at [270, 125] on img at bounding box center [261, 141] width 55 height 32
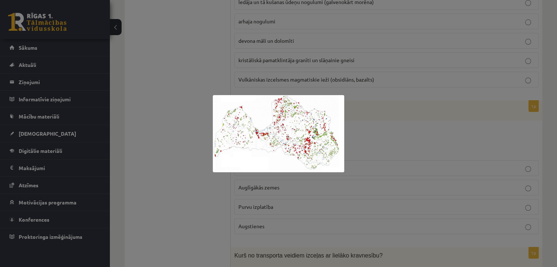
click at [377, 105] on div at bounding box center [278, 133] width 557 height 267
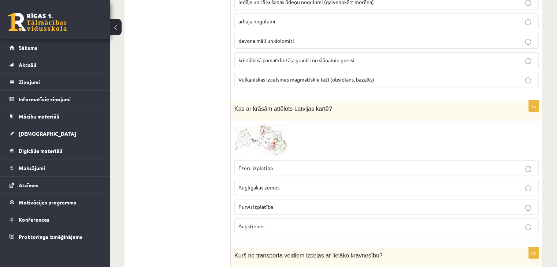
click at [278, 125] on img at bounding box center [261, 141] width 55 height 32
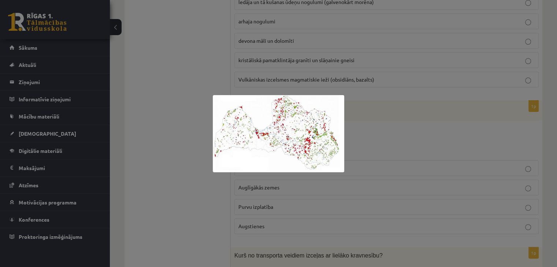
click at [376, 92] on div at bounding box center [278, 133] width 557 height 267
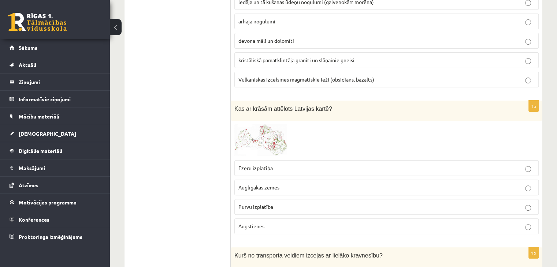
click at [333, 184] on p "Auglīgākās zemes" at bounding box center [386, 188] width 296 height 8
click at [277, 125] on img at bounding box center [261, 141] width 55 height 32
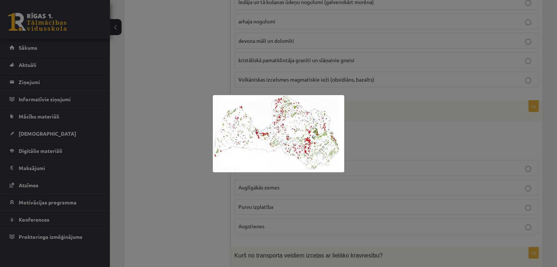
click at [378, 104] on div at bounding box center [278, 133] width 557 height 267
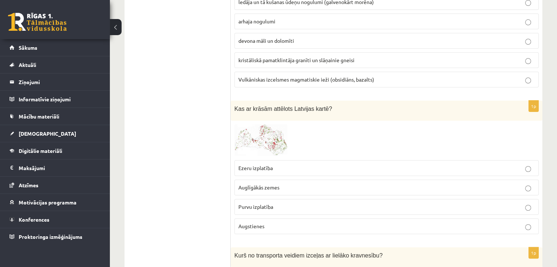
click at [352, 203] on p "Purvu izplatība" at bounding box center [386, 207] width 296 height 8
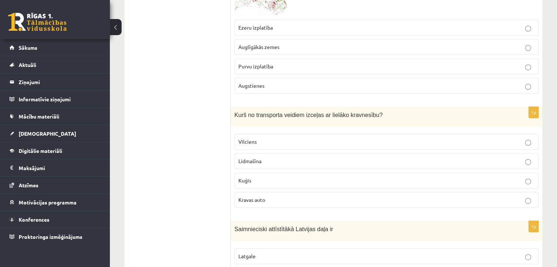
scroll to position [3113, 0]
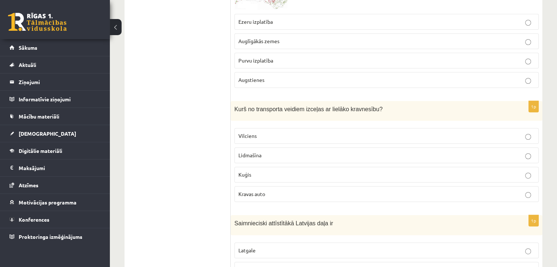
click at [353, 132] on p "Vilciens" at bounding box center [386, 136] width 296 height 8
click at [343, 171] on p "Kuģis" at bounding box center [386, 175] width 296 height 8
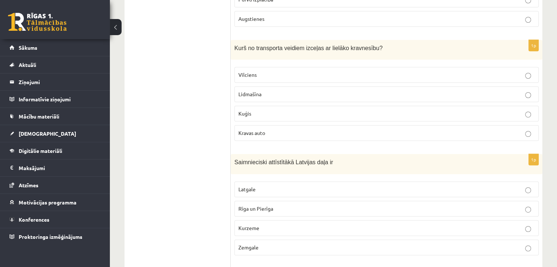
scroll to position [3186, 0]
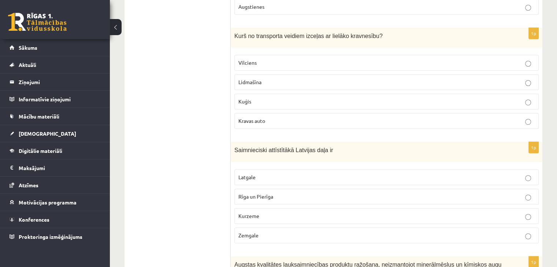
click at [314, 208] on label "Kurzeme" at bounding box center [386, 216] width 304 height 16
click at [326, 193] on p "Rīga un Pierīga" at bounding box center [386, 197] width 296 height 8
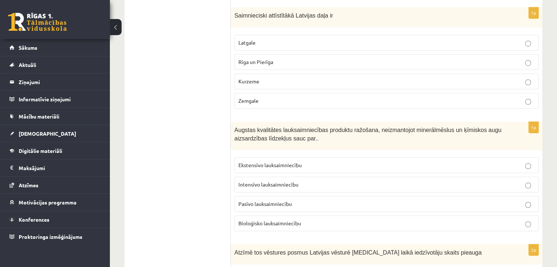
scroll to position [3333, 0]
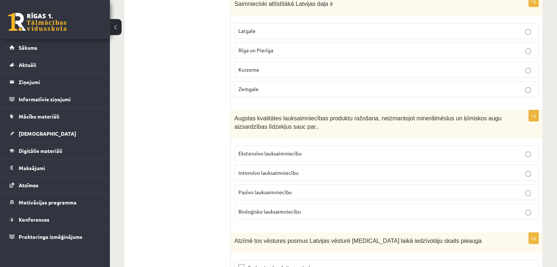
click at [357, 189] on p "Pasīvo lauksaimniecību" at bounding box center [386, 193] width 296 height 8
click at [368, 165] on label "Intensīvo lauksaimniecību" at bounding box center [386, 173] width 304 height 16
click at [364, 208] on p "Bioloģisko lauksaimniecību" at bounding box center [386, 212] width 296 height 8
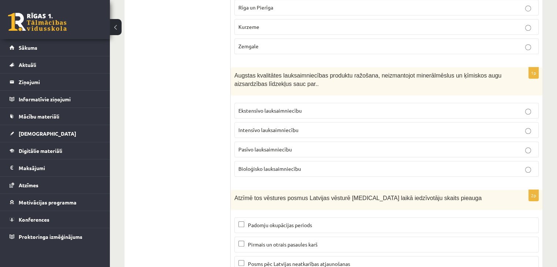
scroll to position [3400, 0]
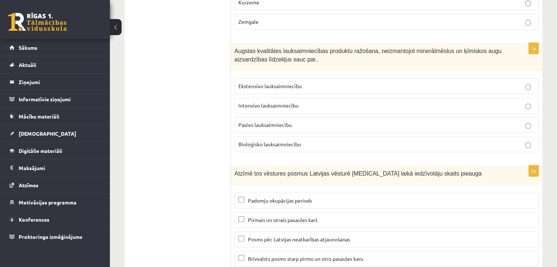
click at [354, 197] on p "Padomju okupācijas periods" at bounding box center [386, 201] width 296 height 8
click at [347, 236] on p "Posms pēc Latvijas neatkarības atjaunošanas" at bounding box center [386, 240] width 296 height 8
click at [350, 256] on span "Brīvvalsts posms starp pirmo un otro pasaules karu" at bounding box center [305, 259] width 115 height 7
click at [349, 236] on p "Posms pēc Latvijas neatkarības atjaunošanas" at bounding box center [386, 240] width 296 height 8
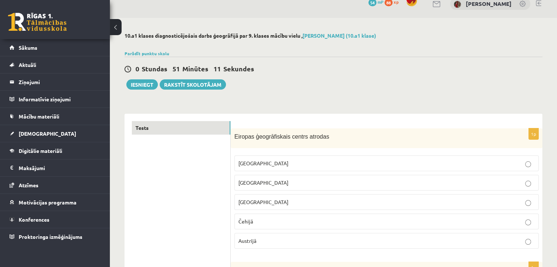
scroll to position [0, 0]
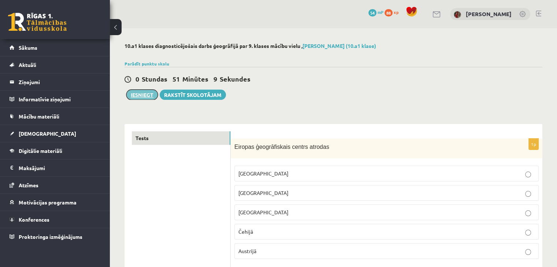
click at [145, 97] on button "Iesniegt" at bounding box center [141, 95] width 31 height 10
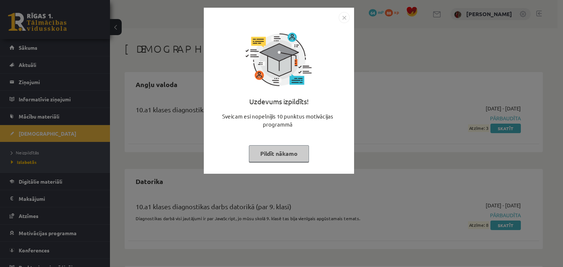
click at [302, 154] on button "Pildīt nākamo" at bounding box center [279, 153] width 60 height 17
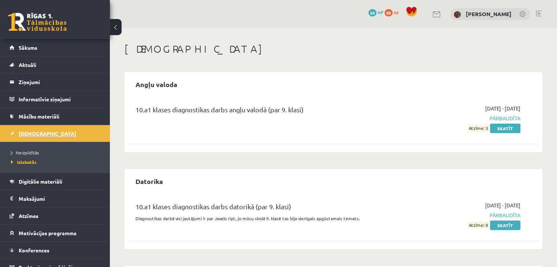
click at [36, 134] on span "[DEMOGRAPHIC_DATA]" at bounding box center [47, 133] width 57 height 7
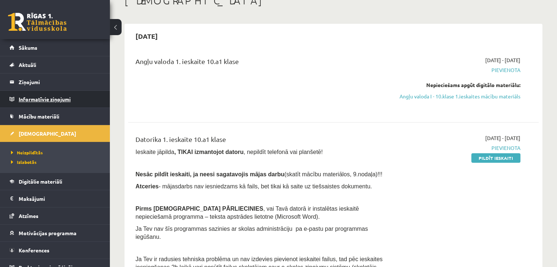
scroll to position [37, 0]
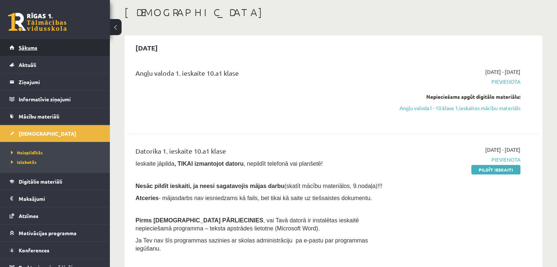
click at [45, 45] on link "Sākums" at bounding box center [55, 47] width 91 height 17
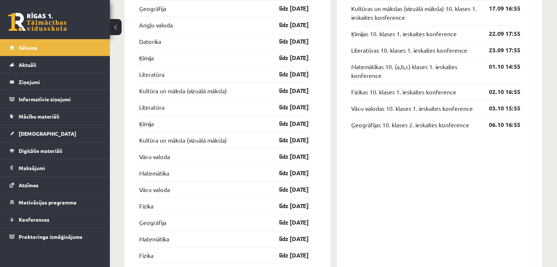
scroll to position [586, 0]
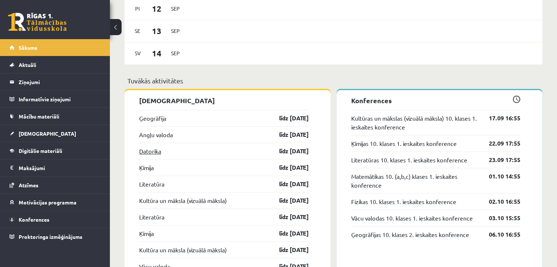
click at [156, 150] on link "Datorika" at bounding box center [150, 151] width 22 height 9
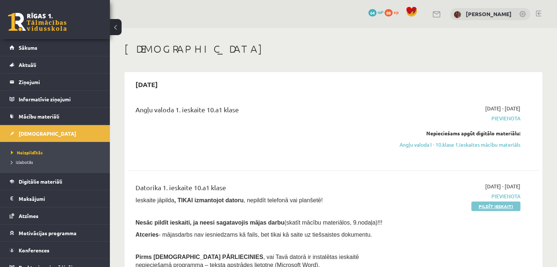
click at [494, 211] on link "Pildīt ieskaiti" at bounding box center [495, 207] width 49 height 10
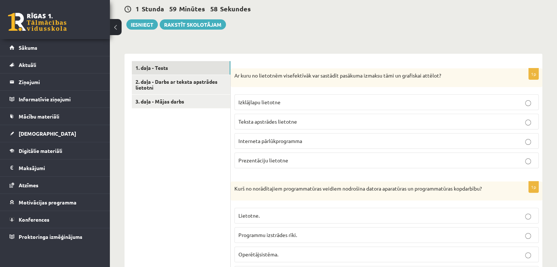
scroll to position [183, 0]
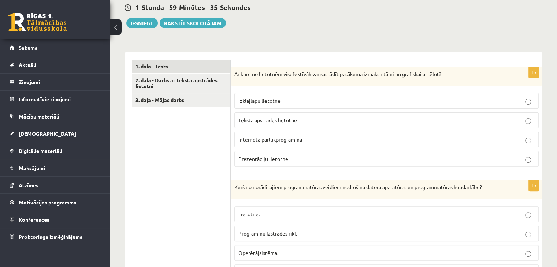
click at [309, 160] on p "Prezentāciju lietotne" at bounding box center [386, 159] width 296 height 8
click at [321, 100] on p "Izklājlapu lietotne" at bounding box center [386, 101] width 296 height 8
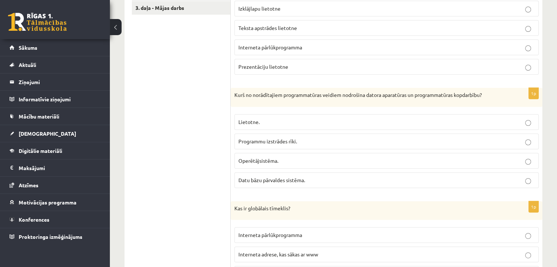
scroll to position [293, 0]
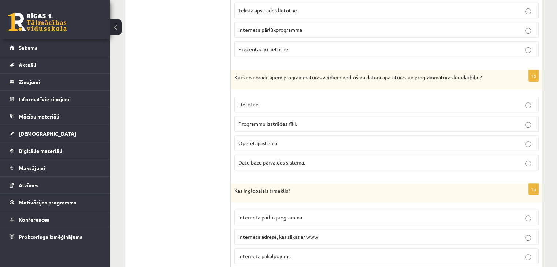
click at [474, 140] on p "Operētājsistēma." at bounding box center [386, 144] width 296 height 8
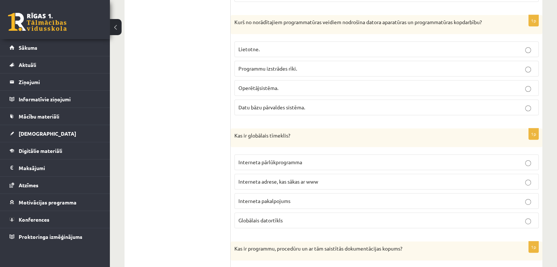
scroll to position [366, 0]
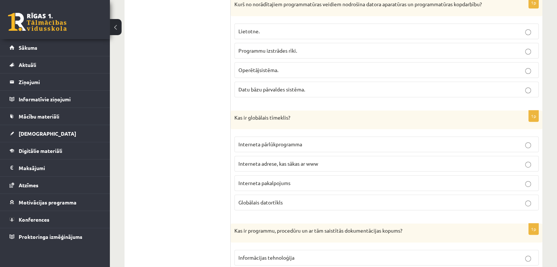
click at [311, 180] on p "Interneta pakalpojums" at bounding box center [386, 183] width 296 height 8
click at [299, 204] on p "Globālais datortīkls" at bounding box center [386, 203] width 296 height 8
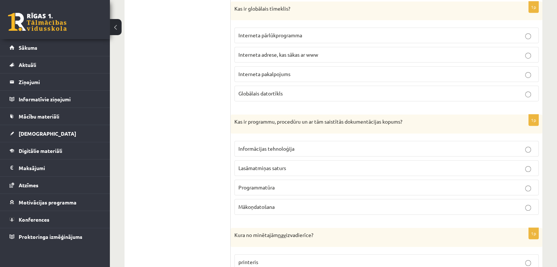
scroll to position [476, 0]
click at [308, 183] on p "Programmatūra" at bounding box center [386, 187] width 296 height 8
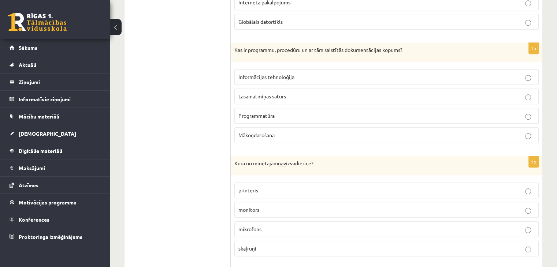
scroll to position [586, 0]
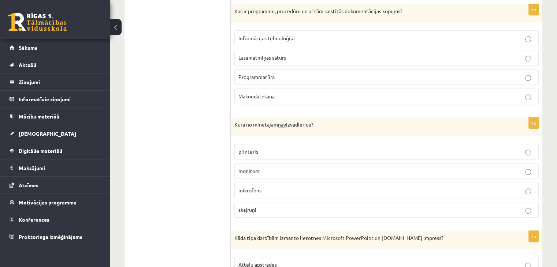
click at [287, 183] on label "mikrofons" at bounding box center [386, 191] width 304 height 16
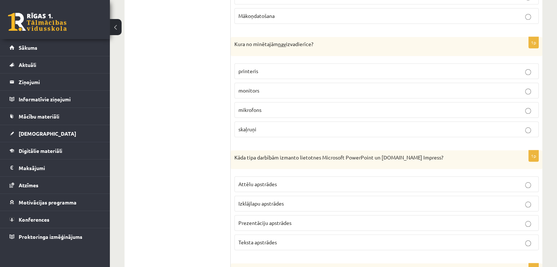
scroll to position [696, 0]
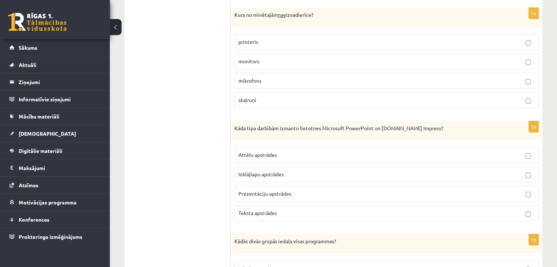
click at [293, 190] on p "Prezentāciju apstrādes" at bounding box center [386, 194] width 296 height 8
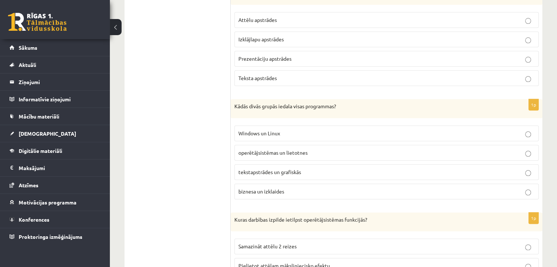
scroll to position [842, 0]
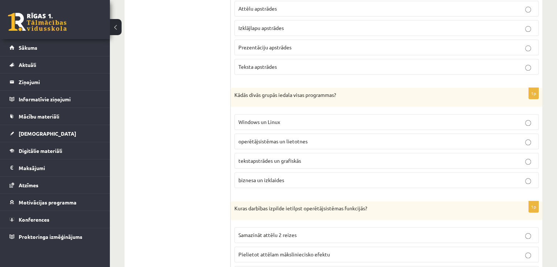
click at [389, 177] on p "biznesa un izklaides" at bounding box center [386, 181] width 296 height 8
click at [389, 134] on label "operētājsistēmas un lietotnes" at bounding box center [386, 142] width 304 height 16
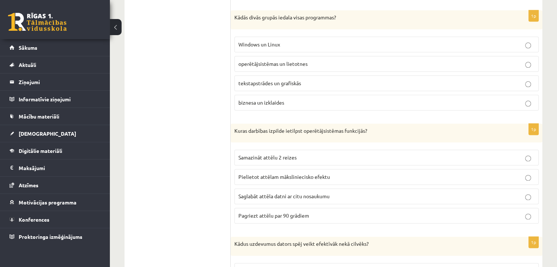
scroll to position [952, 0]
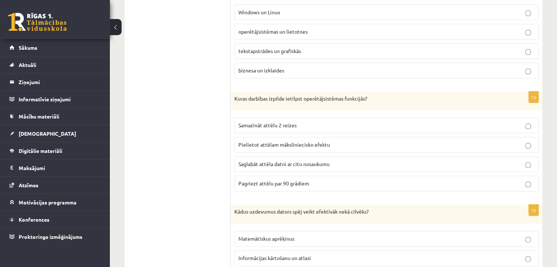
click at [378, 160] on p "Saglabāt attēla datni ar citu nosaukumu" at bounding box center [386, 164] width 296 height 8
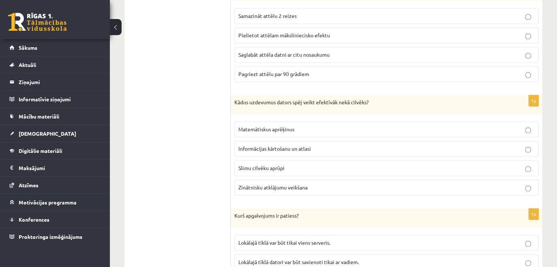
scroll to position [1062, 0]
click at [391, 125] on p "Matemātiskus aprēķinus" at bounding box center [386, 129] width 296 height 8
click at [383, 141] on label "Informācijas kārtošanu un atlasi" at bounding box center [386, 149] width 304 height 16
click at [378, 148] on label "Informācijas kārtošanu un atlasi" at bounding box center [386, 149] width 304 height 16
click at [392, 129] on label "Matemātiskus aprēķinus" at bounding box center [386, 129] width 304 height 16
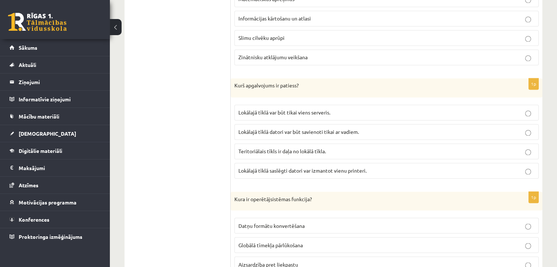
scroll to position [1209, 0]
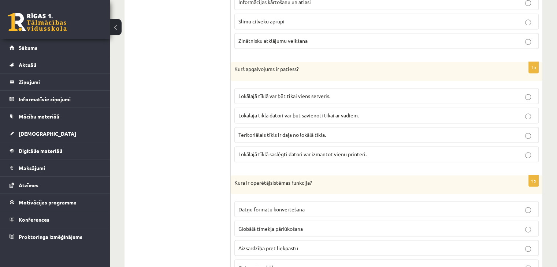
click at [415, 92] on p "Lokālajā tīklā var būt tikai viens serveris." at bounding box center [386, 96] width 296 height 8
click at [374, 153] on label "Lokālajā tīklā saslēgti datori var izmantot vienu printeri." at bounding box center [386, 154] width 304 height 16
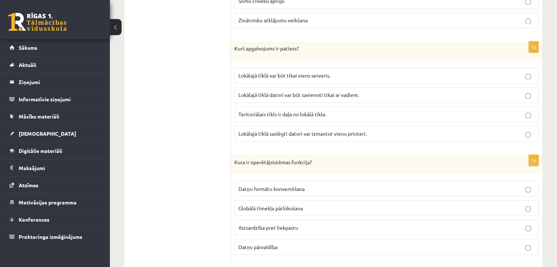
scroll to position [1245, 0]
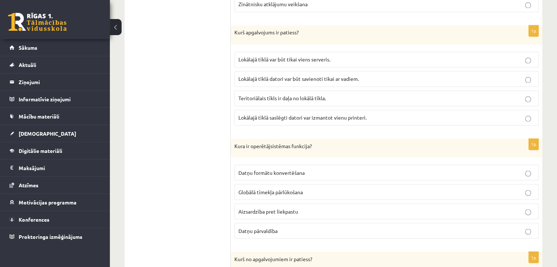
click at [360, 169] on p "Datņu formātu konvertēšana" at bounding box center [386, 173] width 296 height 8
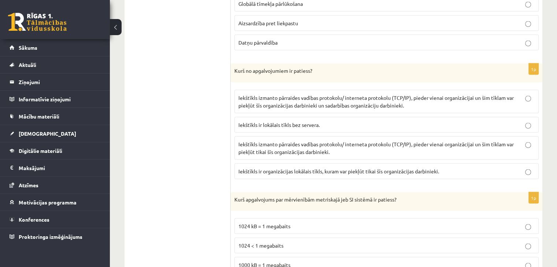
scroll to position [1465, 0]
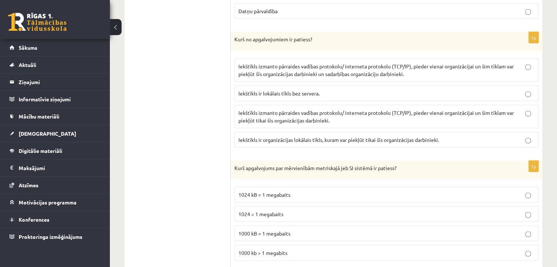
click at [415, 137] on span "Iekštīkls ir organizācijas lokālais tīkls, kuram var piekļūt tikai šīs organizā…" at bounding box center [338, 140] width 201 height 7
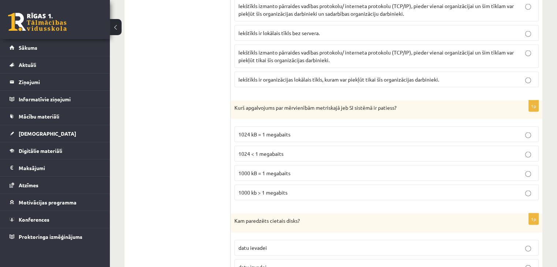
scroll to position [1538, 0]
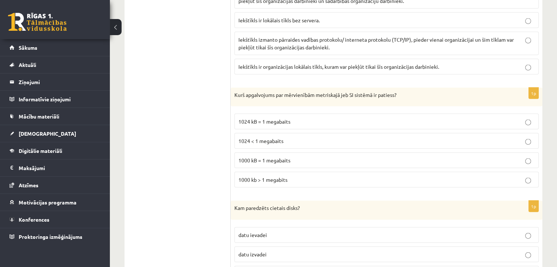
click at [313, 118] on p "1024 kB = 1 megabaits" at bounding box center [386, 122] width 296 height 8
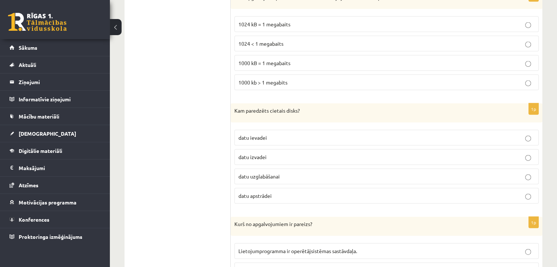
scroll to position [1648, 0]
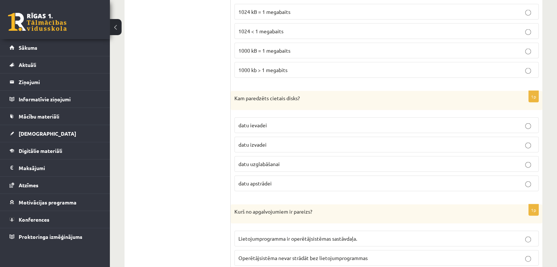
click at [292, 160] on p "datu uzglabāšanai" at bounding box center [386, 164] width 296 height 8
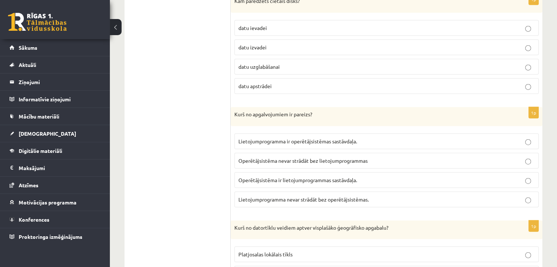
scroll to position [1758, 0]
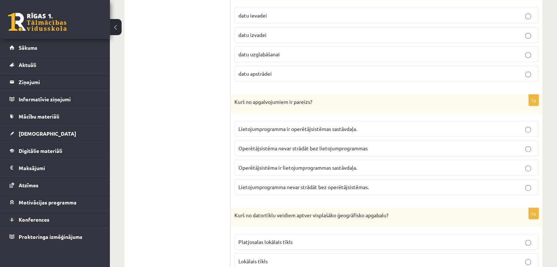
click at [379, 145] on p "Operētājsistēma nevar strādāt bez lietojumprogrammas" at bounding box center [386, 149] width 296 height 8
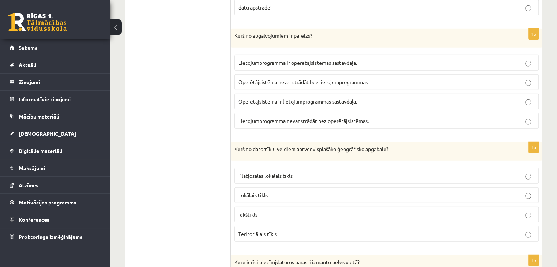
scroll to position [1831, 0]
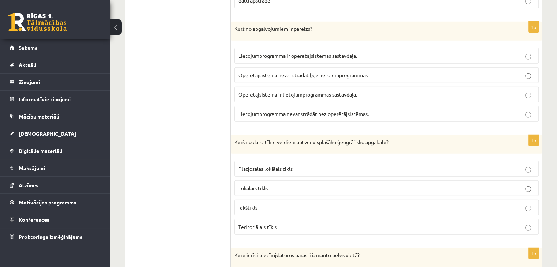
click at [355, 111] on span "Lietojumprogramma nevar strādāt bez operētājsistēmas." at bounding box center [303, 114] width 130 height 7
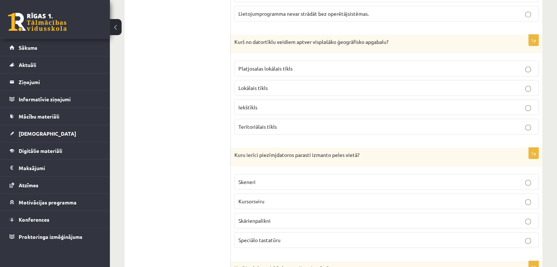
scroll to position [1868, 0]
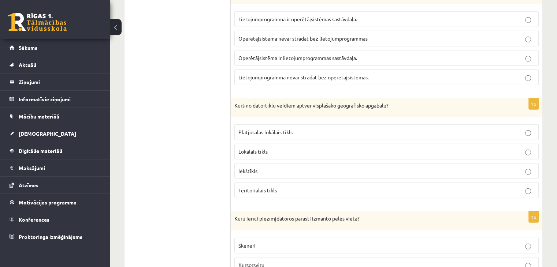
click at [340, 187] on p "Teritoriālais tīkls" at bounding box center [386, 191] width 296 height 8
click at [341, 125] on label "Platjosalas lokālais tīkls" at bounding box center [386, 133] width 304 height 16
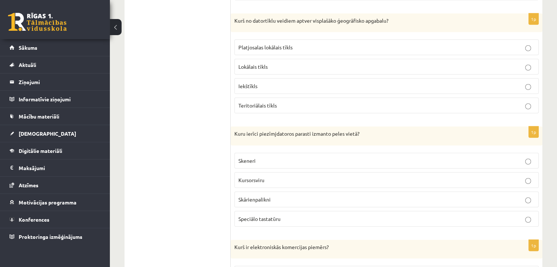
scroll to position [1978, 0]
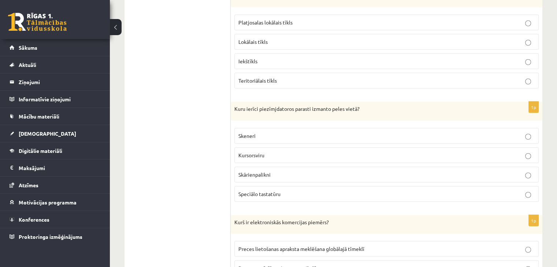
click at [275, 150] on label "Kursorsviru" at bounding box center [386, 156] width 304 height 16
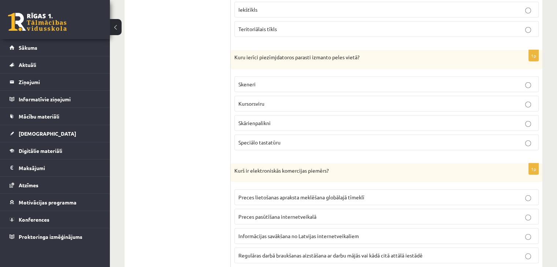
scroll to position [2043, 0]
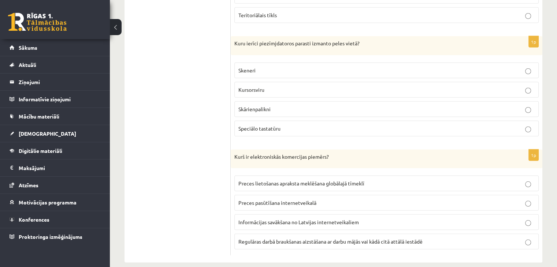
click at [313, 200] on span "Preces pasūtīšana internetveikalā" at bounding box center [277, 203] width 78 height 7
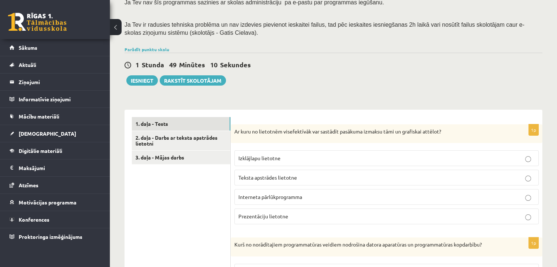
scroll to position [66, 0]
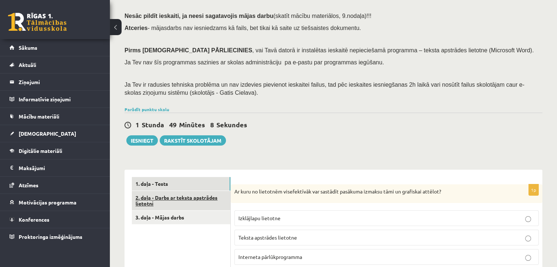
click at [188, 200] on link "2. daļa - Darbs ar teksta apstrādes lietotni" at bounding box center [181, 201] width 99 height 20
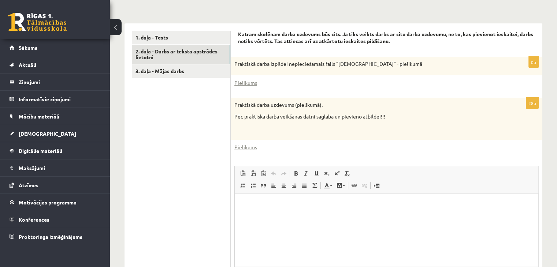
scroll to position [0, 0]
click at [249, 80] on link "Pielikums" at bounding box center [245, 83] width 23 height 8
click at [245, 146] on link "Pielikums" at bounding box center [245, 148] width 23 height 8
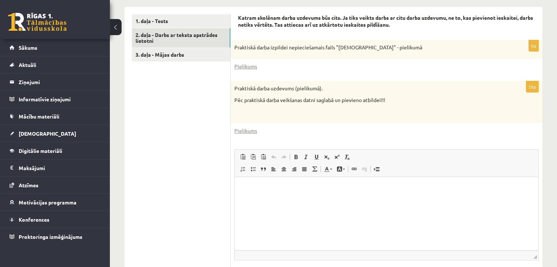
scroll to position [256, 0]
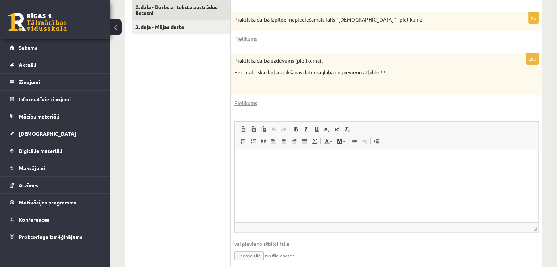
click at [301, 171] on html at bounding box center [387, 160] width 304 height 22
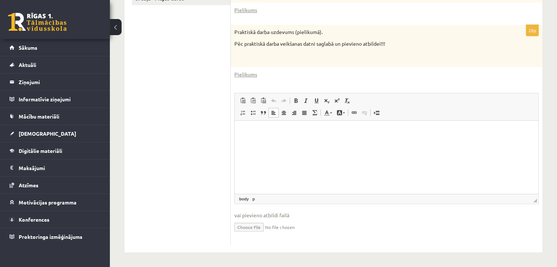
click at [260, 226] on input "file" at bounding box center [386, 226] width 304 height 15
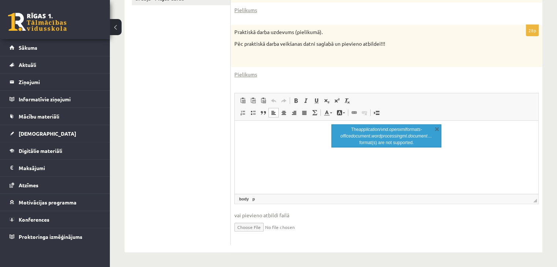
click at [417, 143] on html at bounding box center [387, 132] width 304 height 22
drag, startPoint x: 204, startPoint y: 8, endPoint x: 438, endPoint y: 129, distance: 264.0
click at [438, 129] on link "X" at bounding box center [436, 128] width 7 height 7
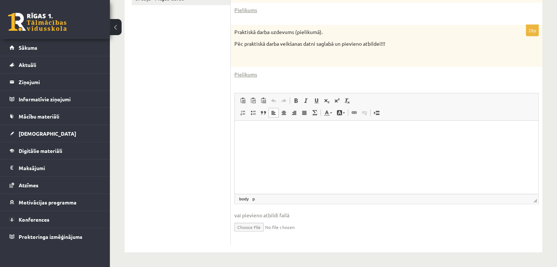
click at [266, 227] on input "file" at bounding box center [386, 226] width 304 height 15
type input "**********"
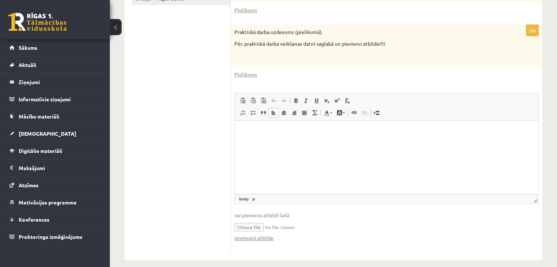
click at [278, 129] on p "Bagātinātā teksta redaktors, wiswyg-editor-user-answer-47024984247460" at bounding box center [386, 132] width 289 height 8
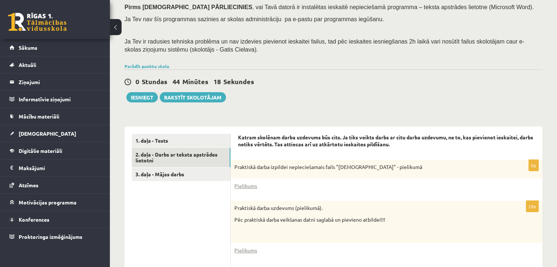
scroll to position [102, 0]
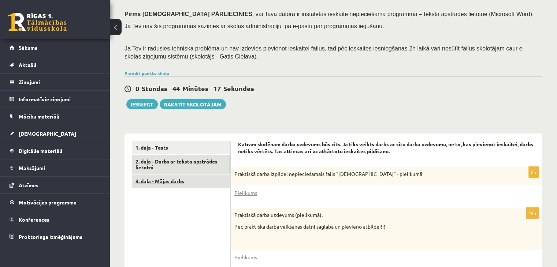
click at [191, 180] on link "3. daļa - Mājas darbs" at bounding box center [181, 182] width 99 height 14
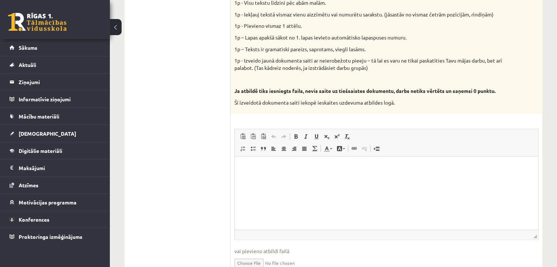
scroll to position [413, 0]
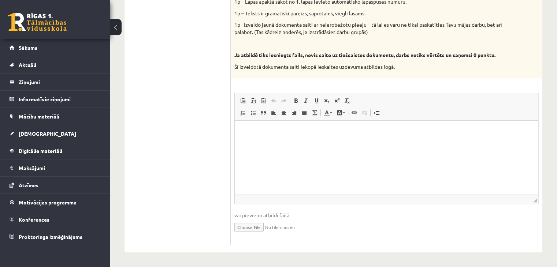
click at [297, 143] on html at bounding box center [387, 132] width 304 height 22
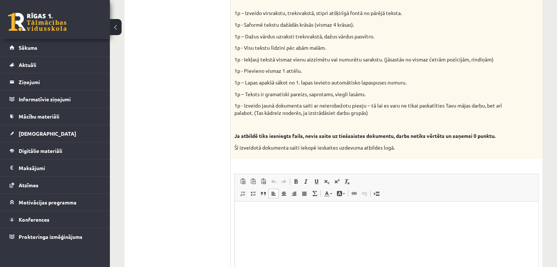
scroll to position [230, 0]
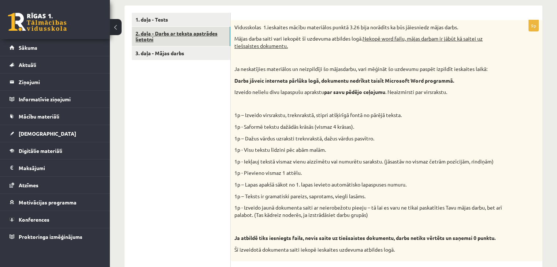
click at [168, 37] on link "2. daļa - Darbs ar teksta apstrādes lietotni" at bounding box center [181, 37] width 99 height 20
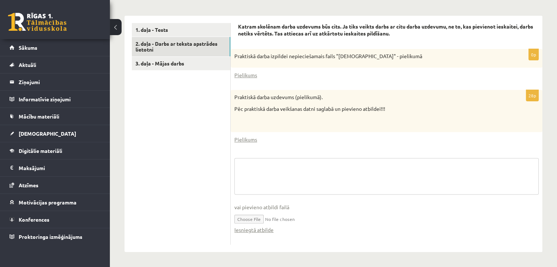
click at [265, 171] on fieldset "vai pievieno atbildi failā Iesniegtā atbilde" at bounding box center [386, 199] width 304 height 83
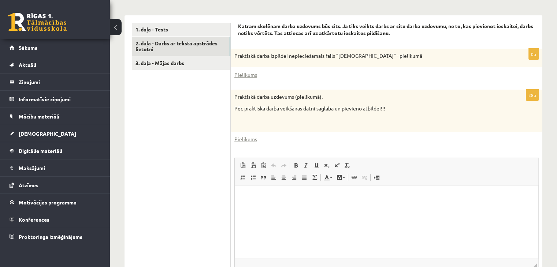
scroll to position [0, 0]
click at [294, 194] on p "Bagātinātā teksta redaktors, wiswyg-editor-user-answer-47024755576820" at bounding box center [386, 197] width 289 height 8
click at [337, 200] on p "Bagātinātā teksta redaktors, wiswyg-editor-user-answer-47024755576820" at bounding box center [386, 197] width 289 height 8
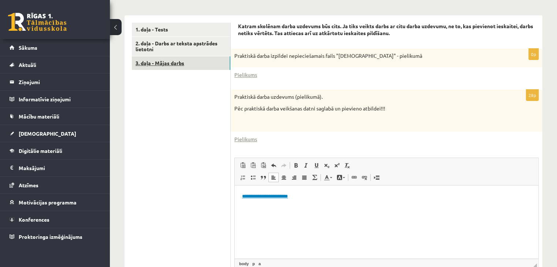
click at [171, 62] on link "3. daļa - Mājas darbs" at bounding box center [181, 63] width 99 height 14
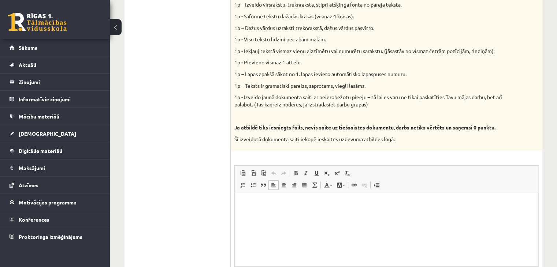
click at [314, 212] on html at bounding box center [387, 204] width 304 height 22
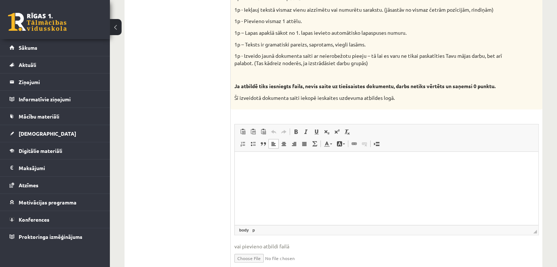
scroll to position [413, 0]
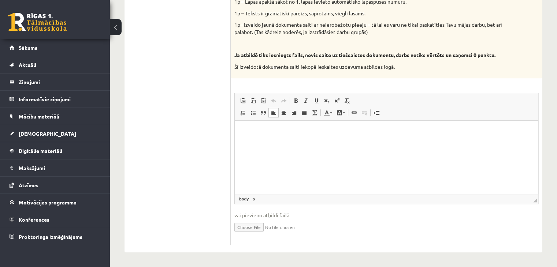
click at [273, 142] on html at bounding box center [387, 132] width 304 height 22
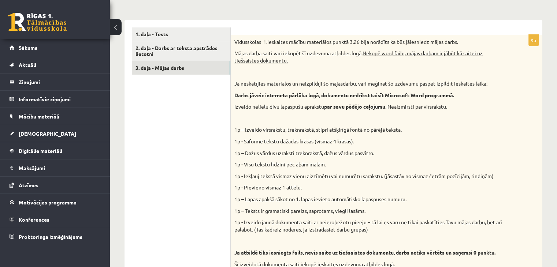
scroll to position [120, 0]
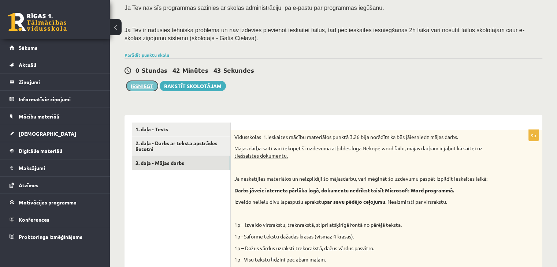
click at [150, 88] on button "Iesniegt" at bounding box center [141, 86] width 31 height 10
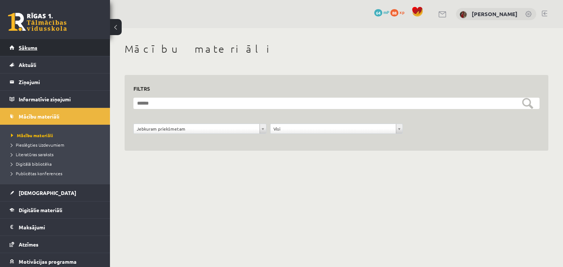
click at [32, 41] on link "Sākums" at bounding box center [55, 47] width 91 height 17
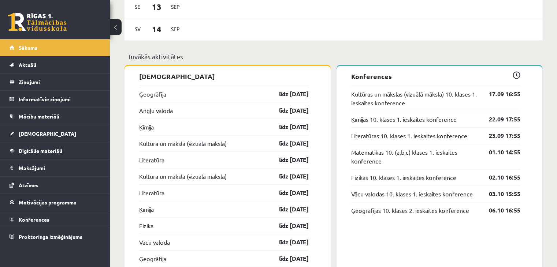
scroll to position [623, 0]
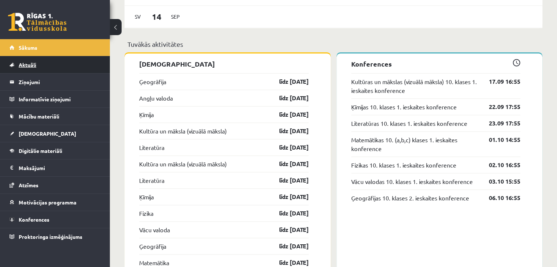
click at [40, 65] on link "Aktuāli" at bounding box center [55, 64] width 91 height 17
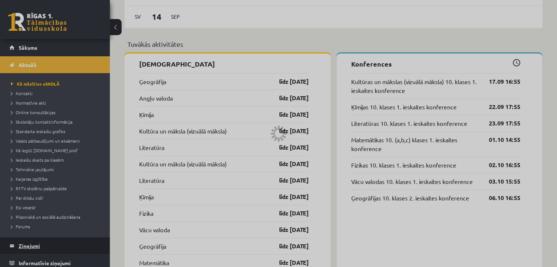
scroll to position [531, 0]
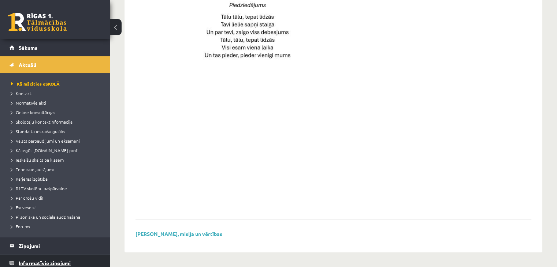
click at [38, 261] on legend "Informatīvie ziņojumi 0" at bounding box center [60, 263] width 82 height 17
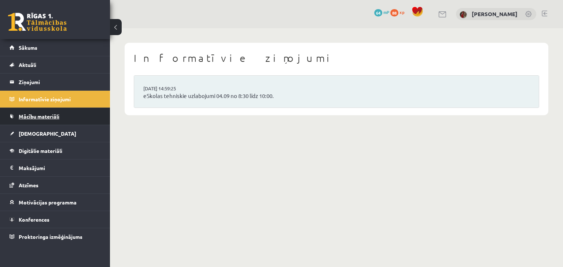
click at [40, 120] on link "Mācību materiāli" at bounding box center [55, 116] width 91 height 17
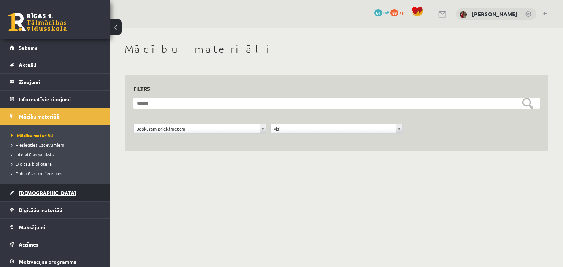
click at [40, 191] on span "[DEMOGRAPHIC_DATA]" at bounding box center [47, 193] width 57 height 7
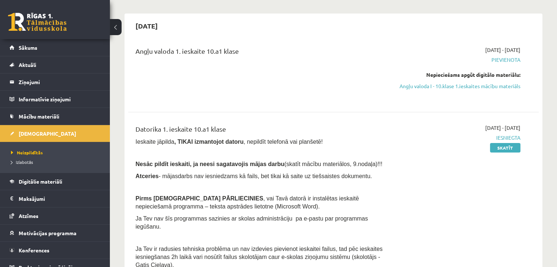
scroll to position [37, 0]
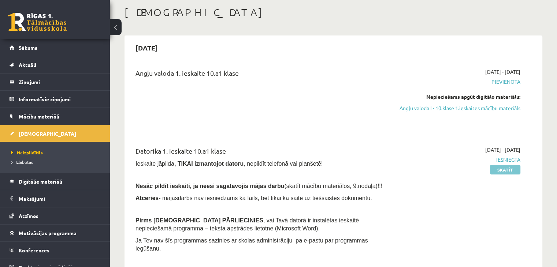
click at [516, 175] on link "Skatīt" at bounding box center [505, 170] width 30 height 10
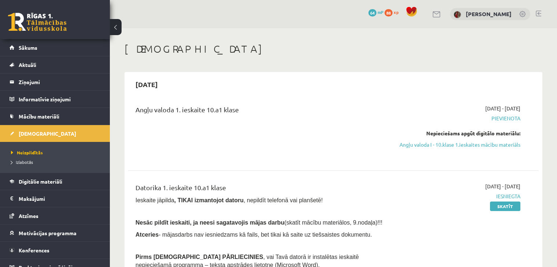
scroll to position [110, 0]
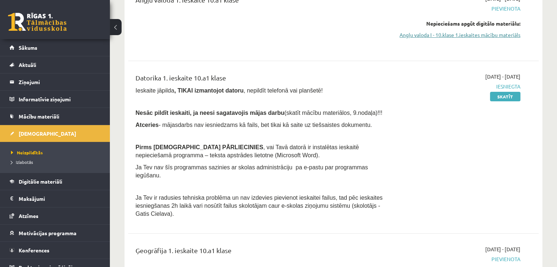
click at [510, 39] on link "Angļu valoda I - 10.klase 1.ieskaites mācību materiāls" at bounding box center [460, 35] width 121 height 8
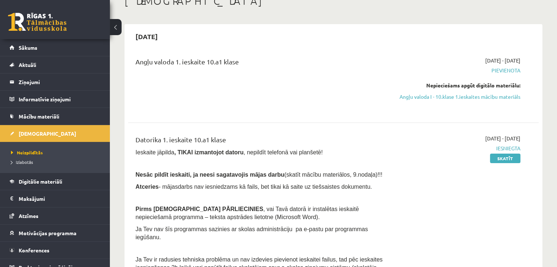
scroll to position [37, 0]
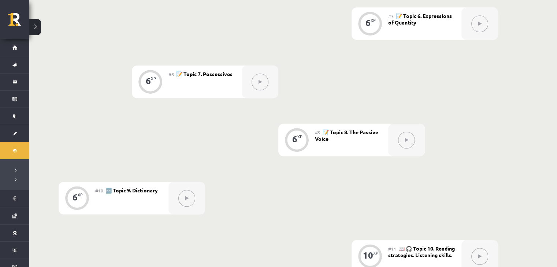
scroll to position [549, 0]
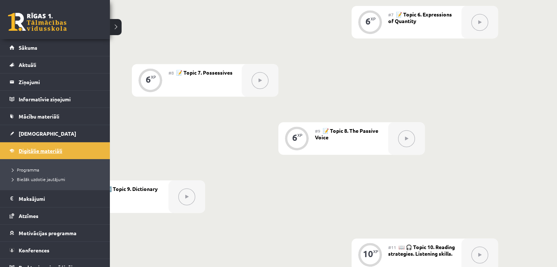
click at [23, 148] on span "Digitālie materiāli" at bounding box center [41, 151] width 44 height 7
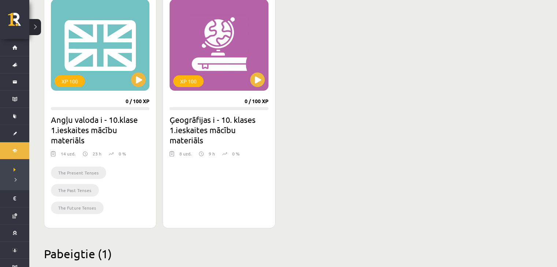
scroll to position [220, 0]
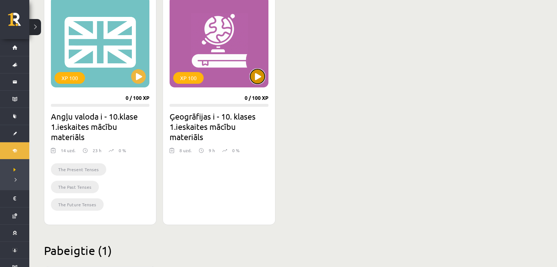
click at [256, 75] on button at bounding box center [257, 76] width 15 height 15
